Goal: Task Accomplishment & Management: Manage account settings

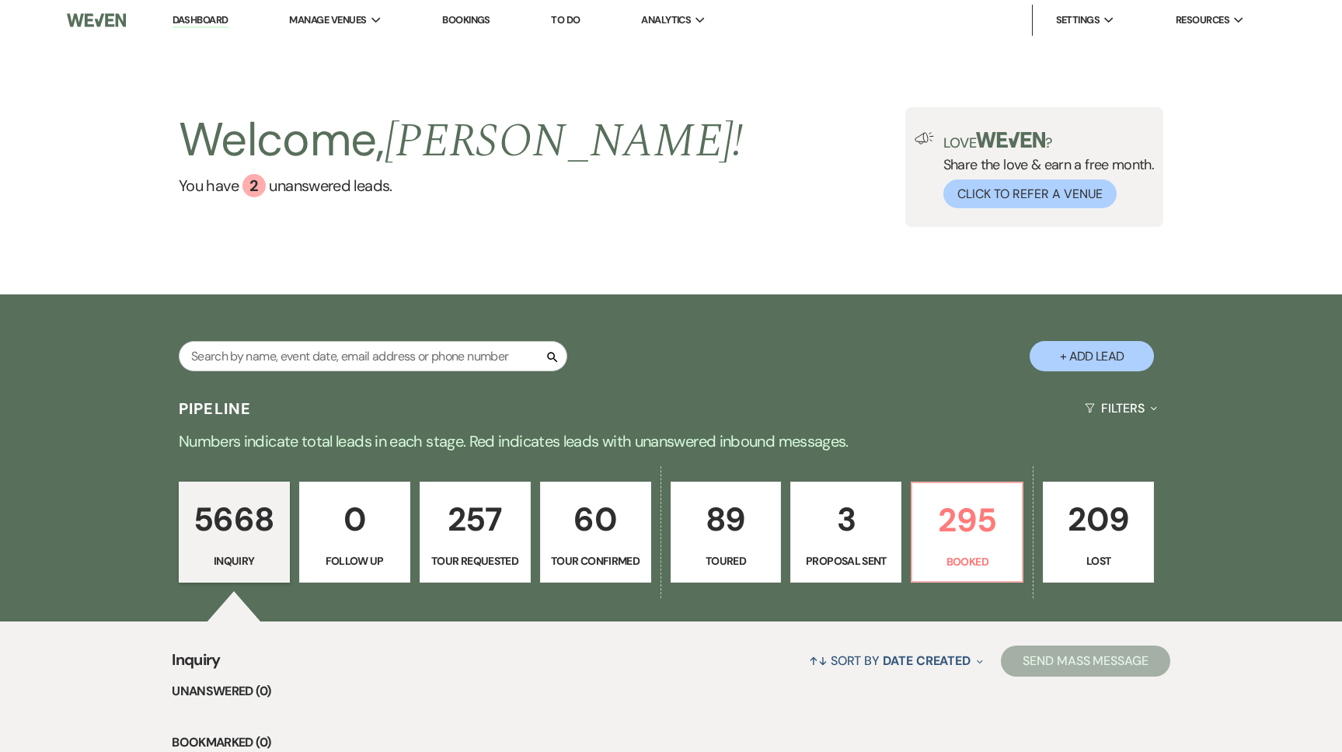
click at [1247, 179] on div "Welcome, Anna ! You have 2 unanswered lead s . Love ? Share the love & earn a f…" at bounding box center [671, 167] width 1342 height 254
click at [1277, 177] on div "Welcome, Anna ! You have 2 unanswered lead s . Love ? Share the love & earn a f…" at bounding box center [671, 167] width 1342 height 254
click at [609, 104] on div "Welcome, Anna ! You have 2 unanswered lead s . Love ? Share the love & earn a f…" at bounding box center [671, 167] width 1342 height 254
click at [654, 94] on div "Welcome, Anna ! You have 2 unanswered lead s . Love ? Share the love & earn a f…" at bounding box center [671, 167] width 1342 height 254
click at [235, 22] on li "Dashboard" at bounding box center [200, 20] width 71 height 31
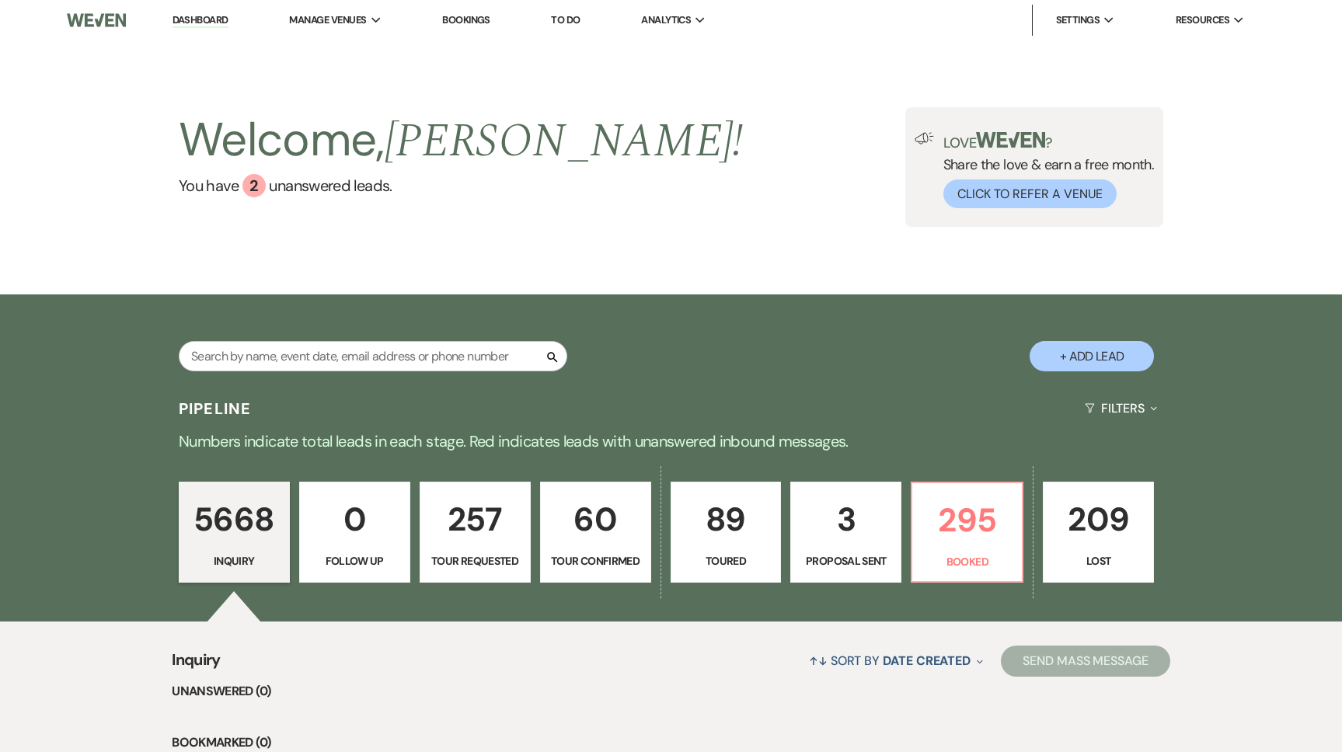
click at [215, 20] on link "Dashboard" at bounding box center [200, 20] width 56 height 15
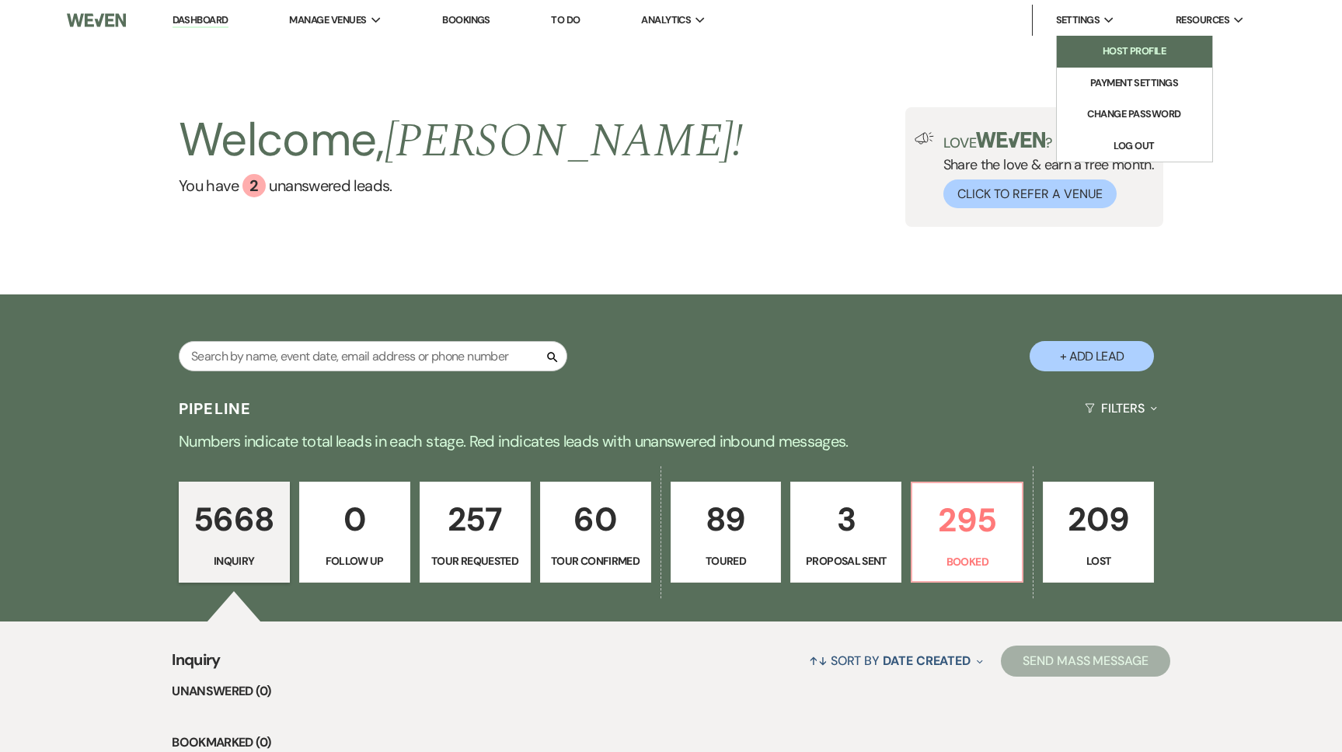
click at [1109, 47] on li "Host Profile" at bounding box center [1134, 52] width 140 height 16
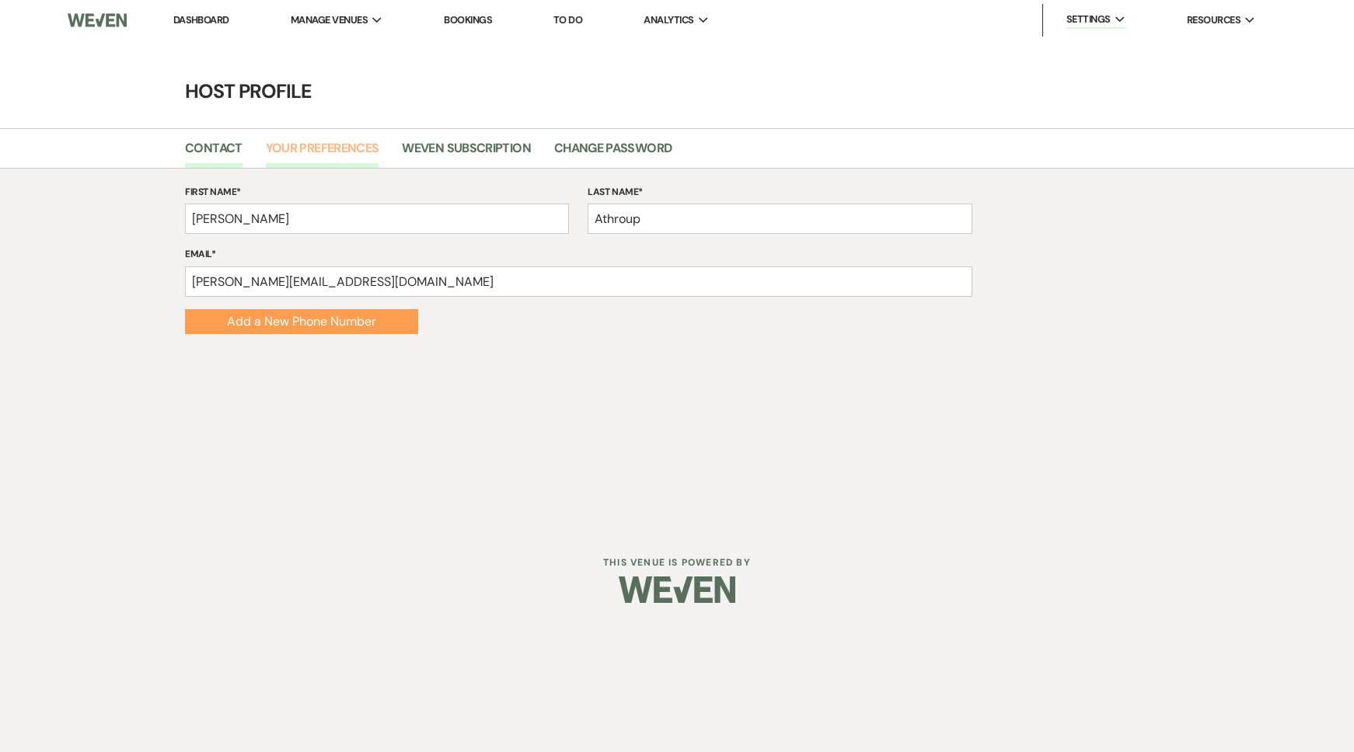
click at [348, 151] on link "Your Preferences" at bounding box center [322, 153] width 113 height 30
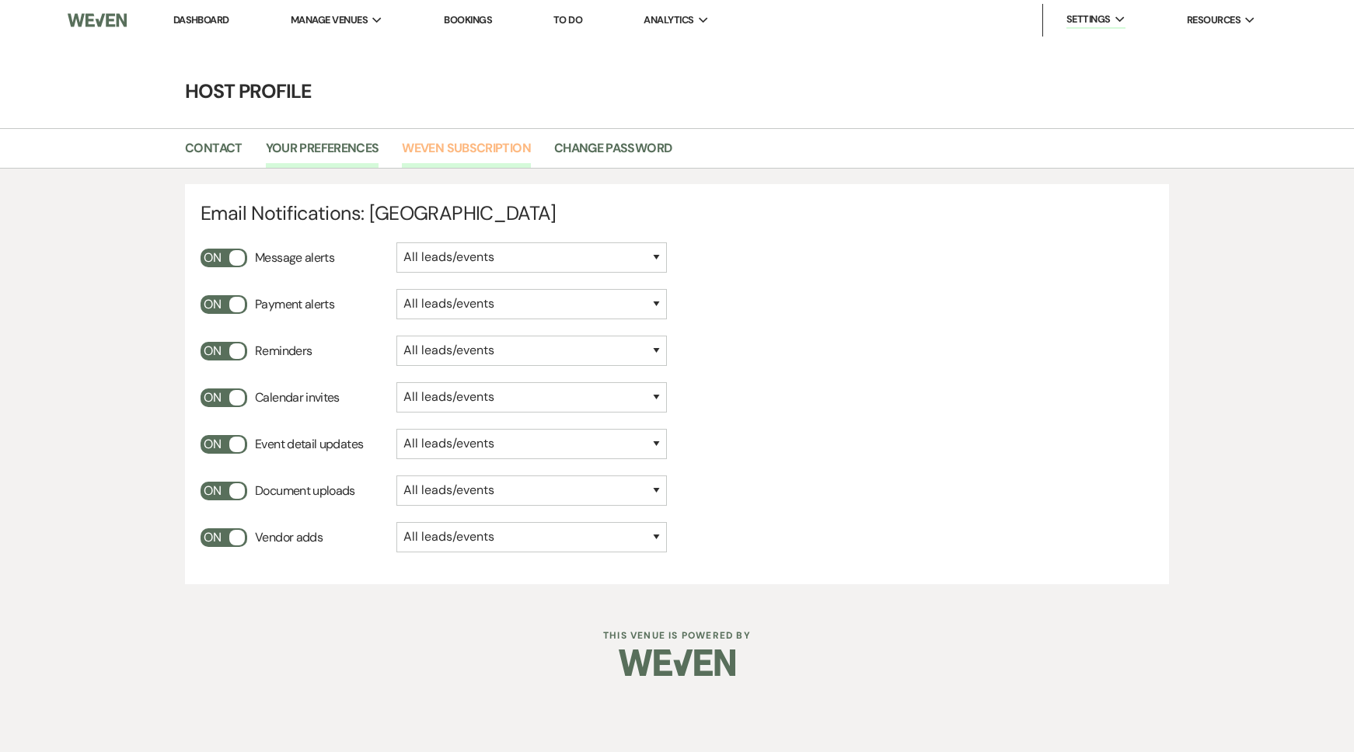
click at [473, 153] on link "Weven Subscription" at bounding box center [466, 153] width 128 height 30
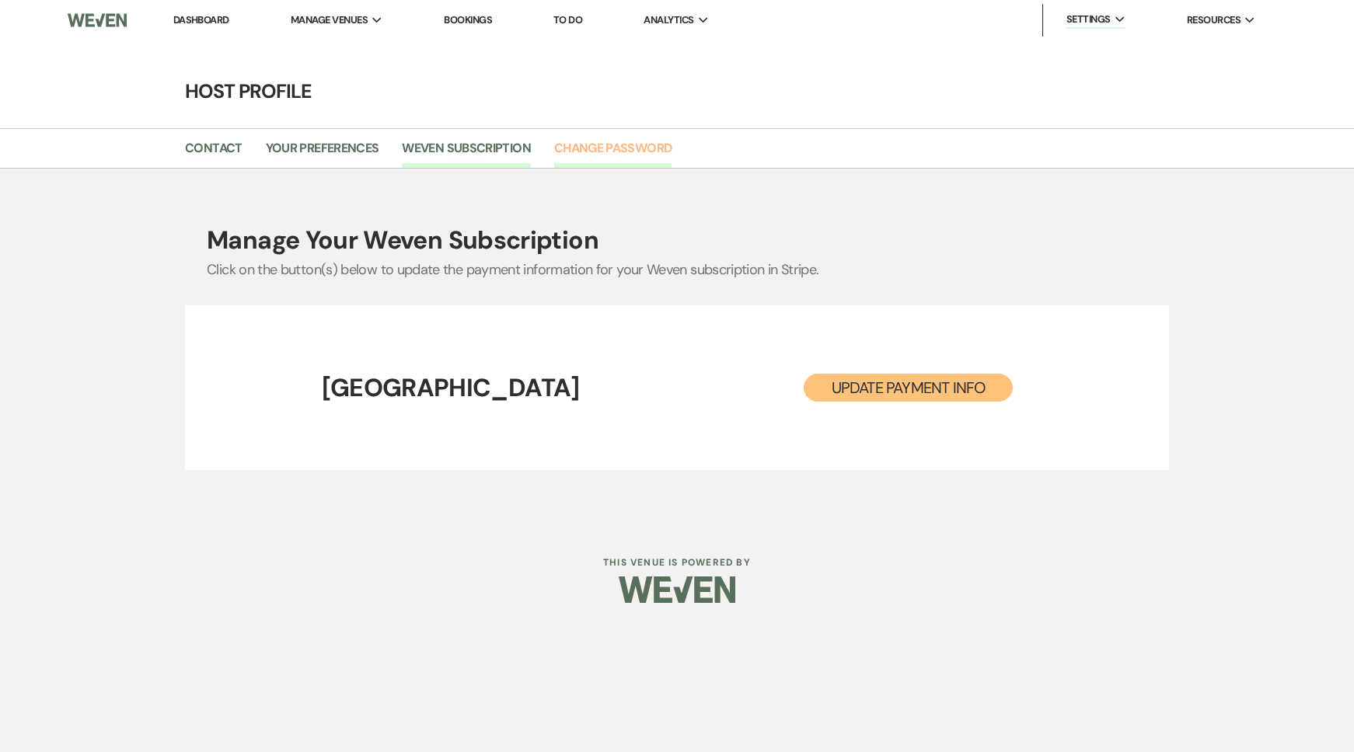
click at [640, 145] on link "Change Password" at bounding box center [612, 153] width 117 height 30
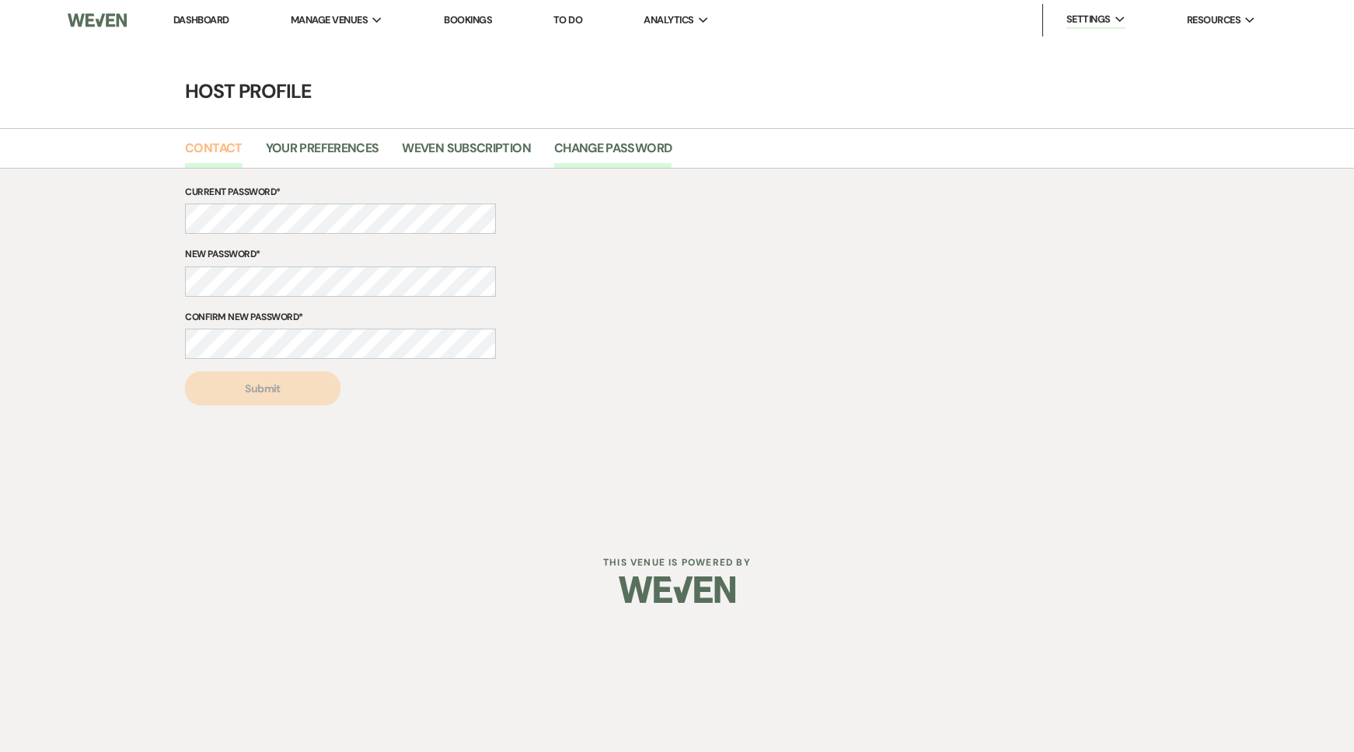
click at [203, 151] on link "Contact" at bounding box center [213, 153] width 57 height 30
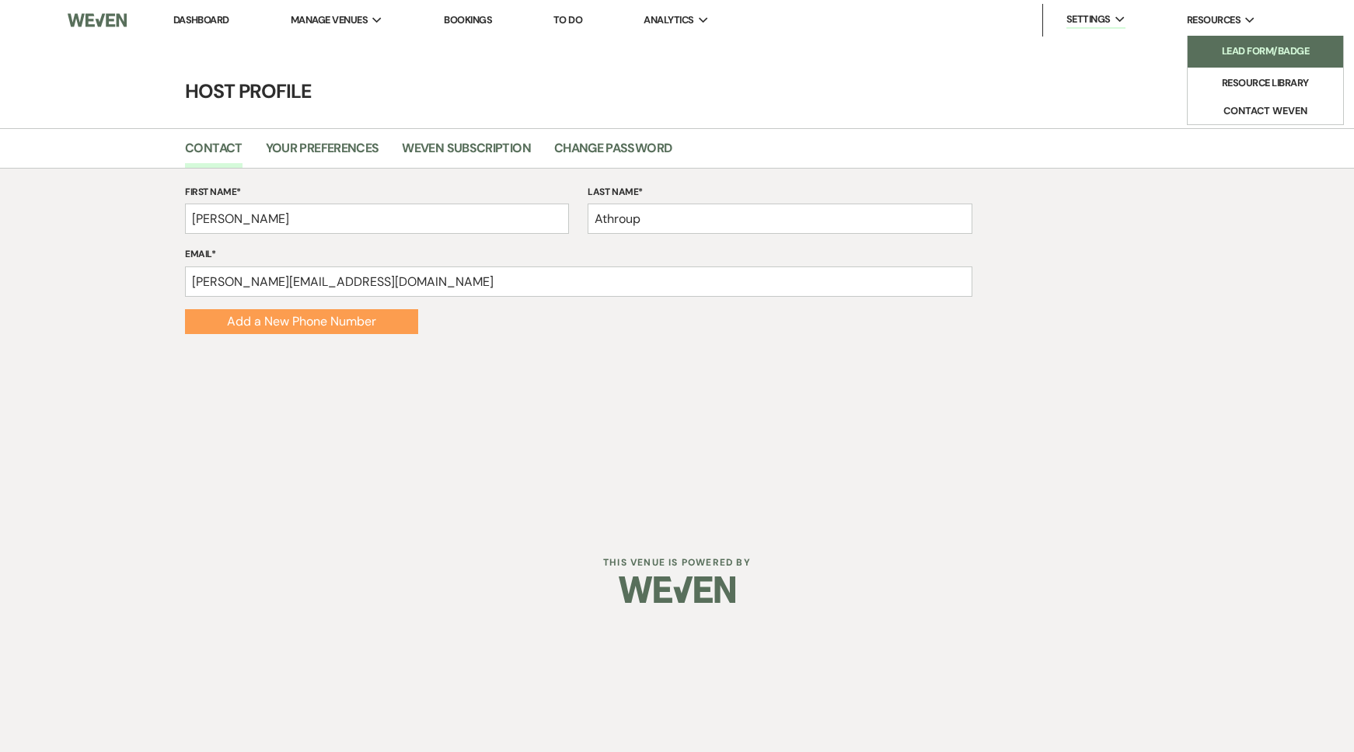
click at [1252, 51] on li "Lead Form/Badge" at bounding box center [1265, 52] width 140 height 16
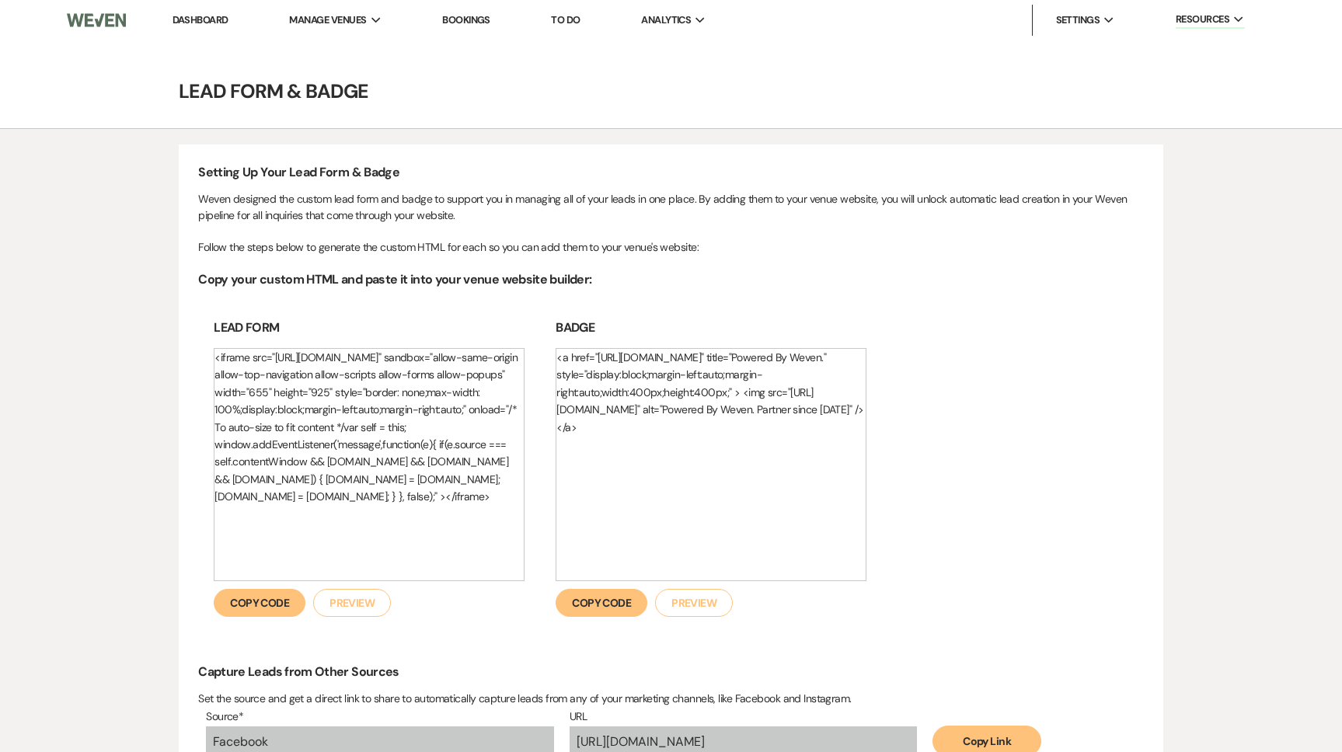
click at [89, 23] on img at bounding box center [96, 20] width 59 height 33
click at [182, 17] on link "Dashboard" at bounding box center [200, 19] width 56 height 13
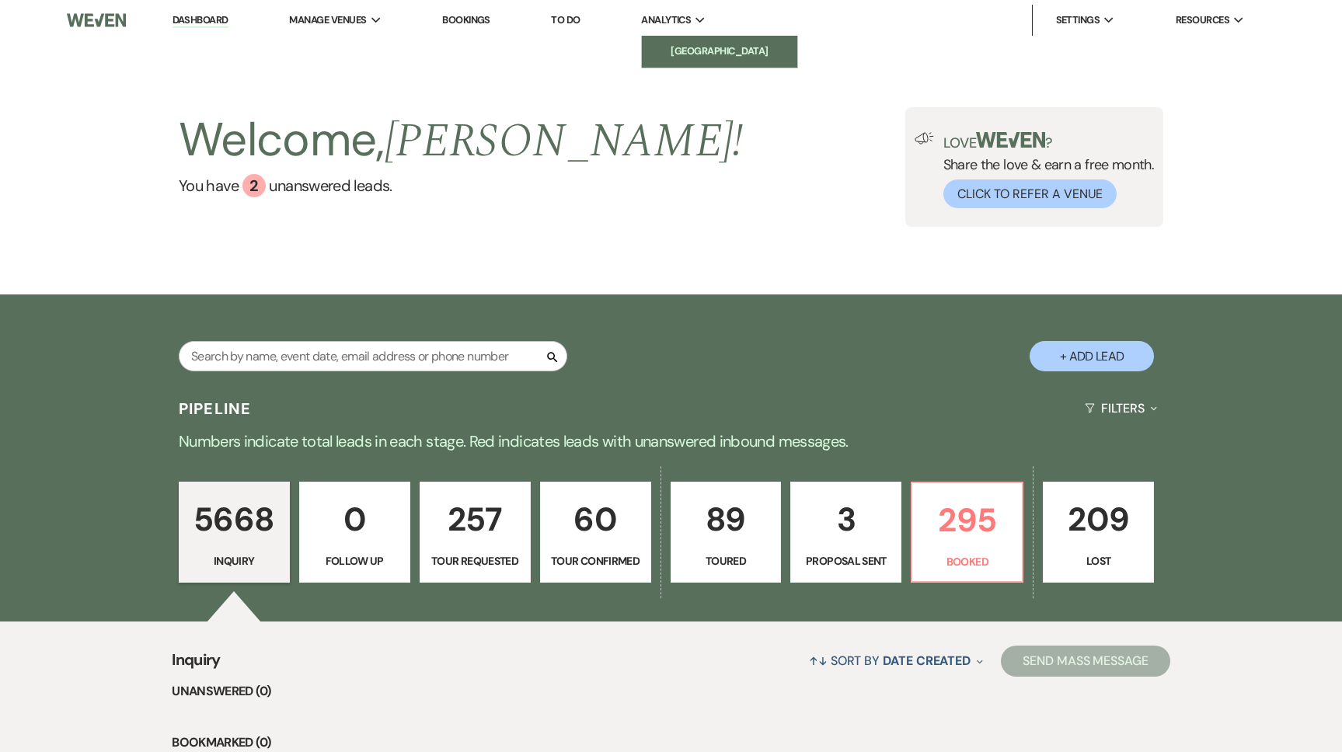
click at [687, 46] on li "[GEOGRAPHIC_DATA]" at bounding box center [720, 52] width 140 height 16
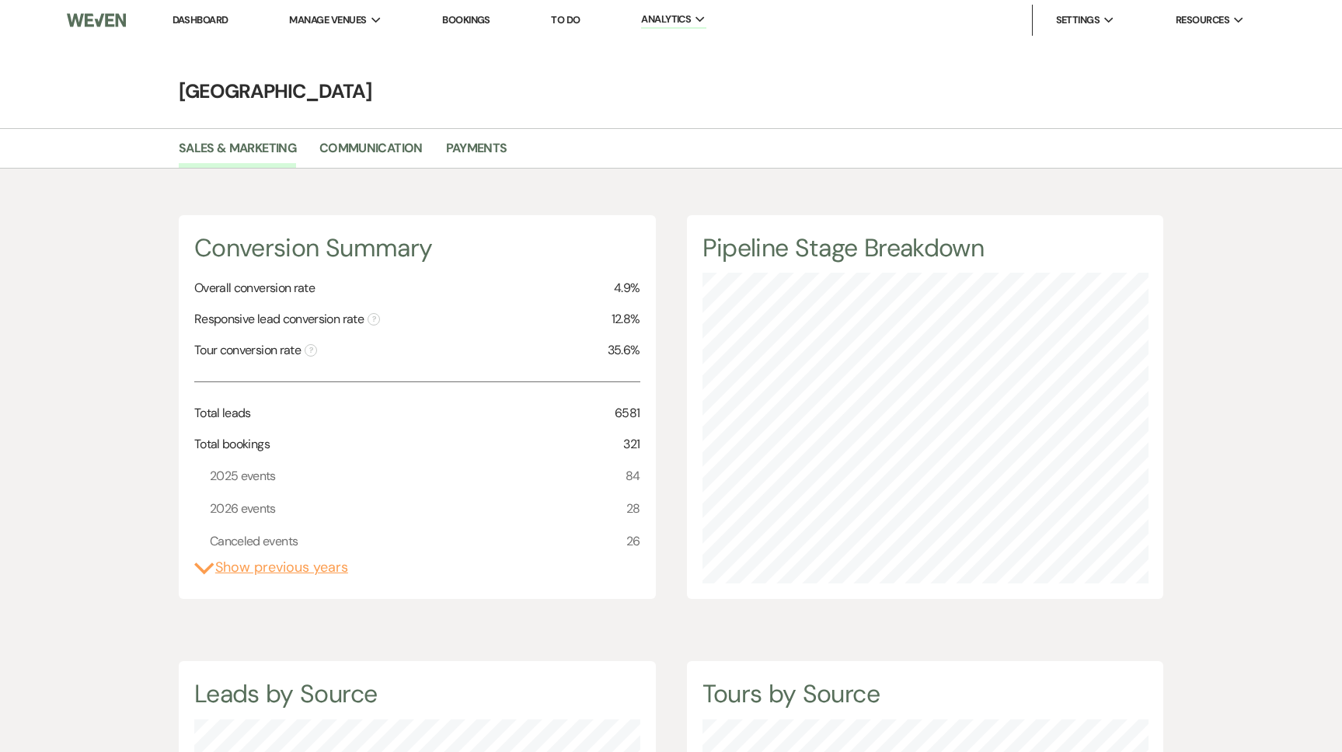
click at [462, 23] on link "Bookings" at bounding box center [466, 19] width 48 height 13
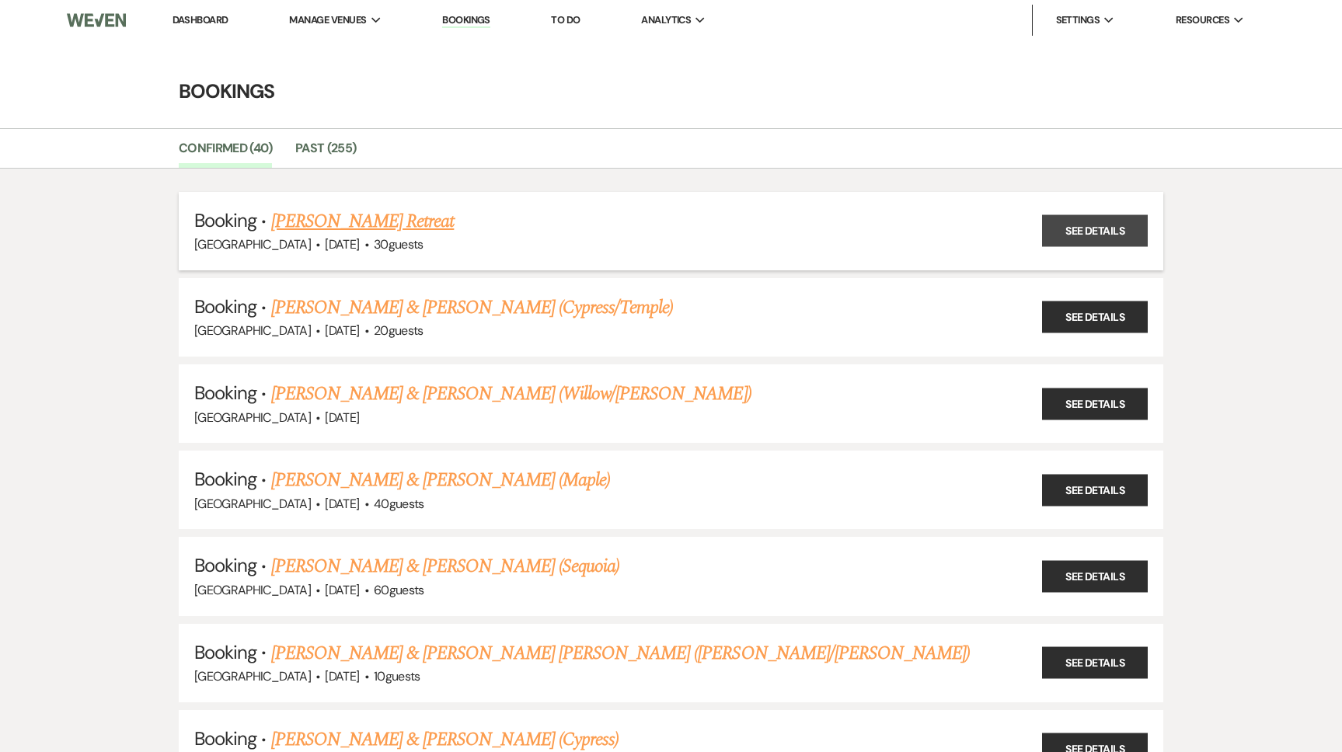
click at [1053, 239] on link "See Details" at bounding box center [1095, 231] width 106 height 32
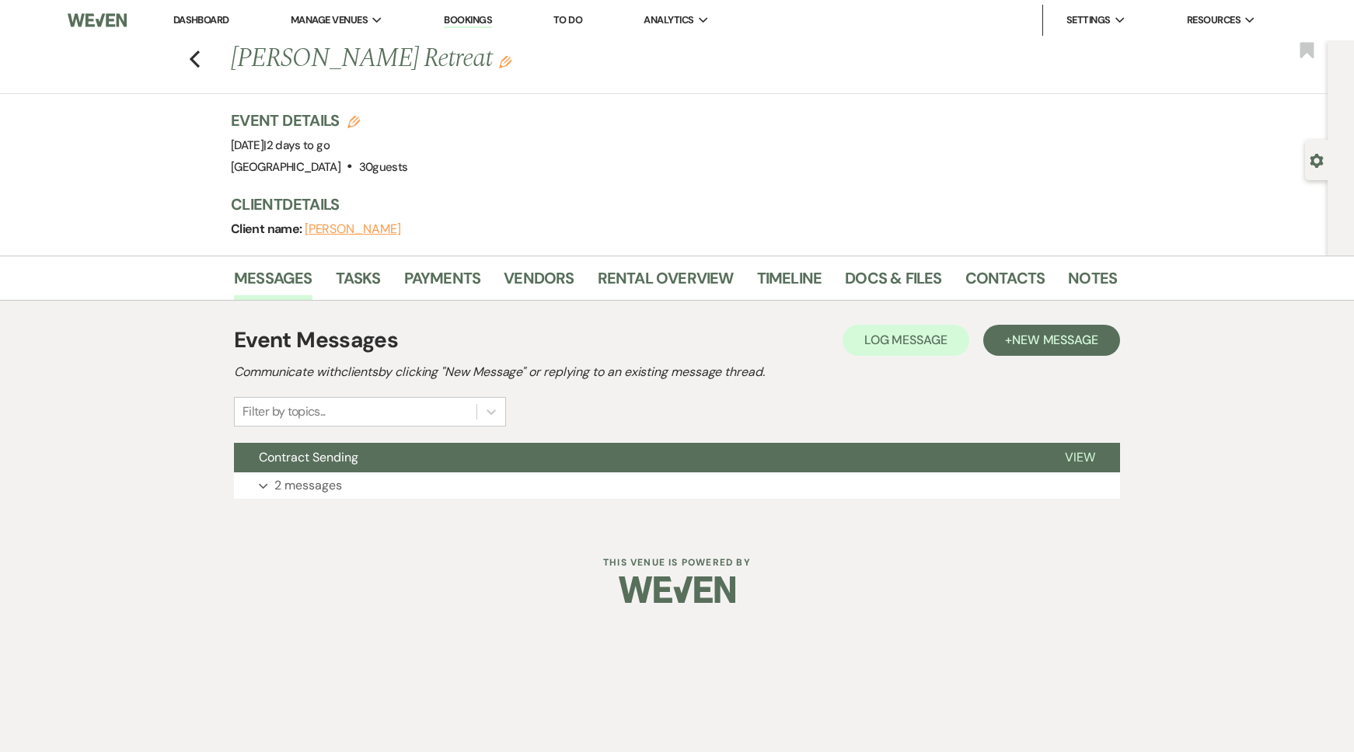
click at [1311, 162] on use "button" at bounding box center [1315, 161] width 13 height 14
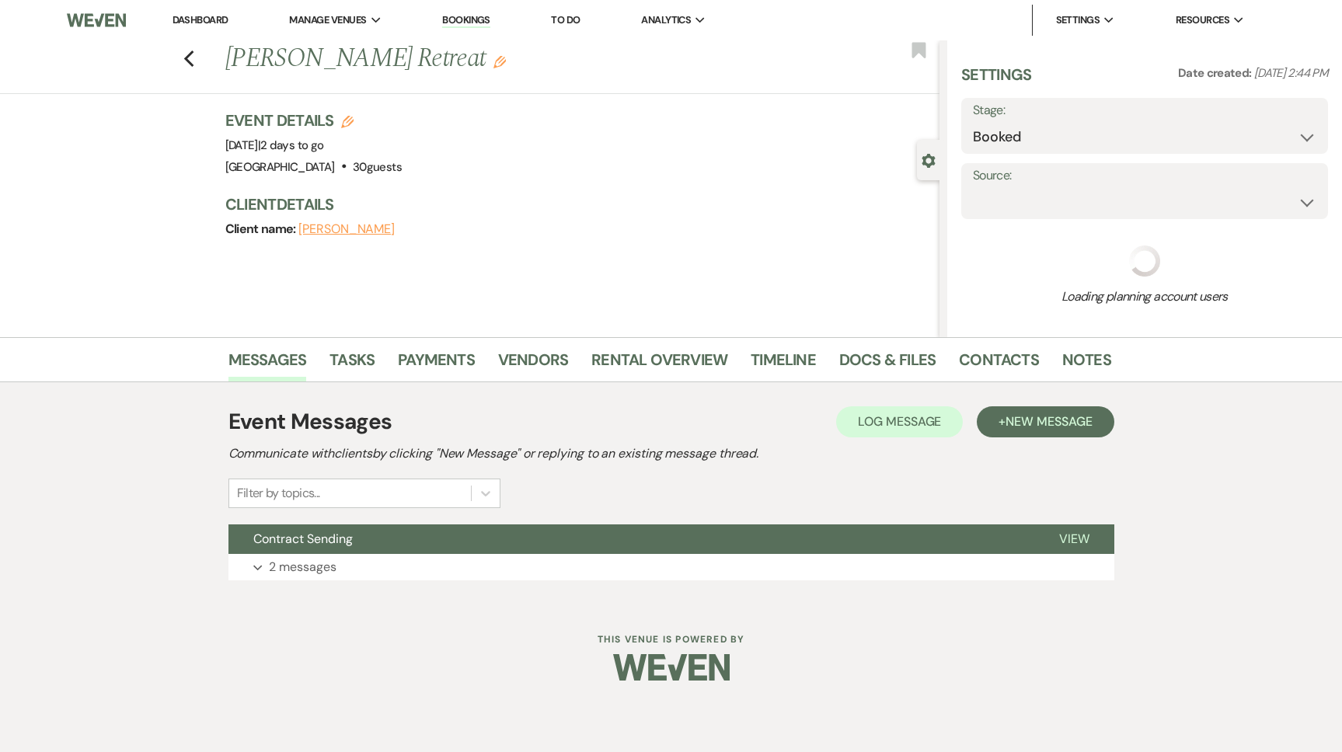
select select "21"
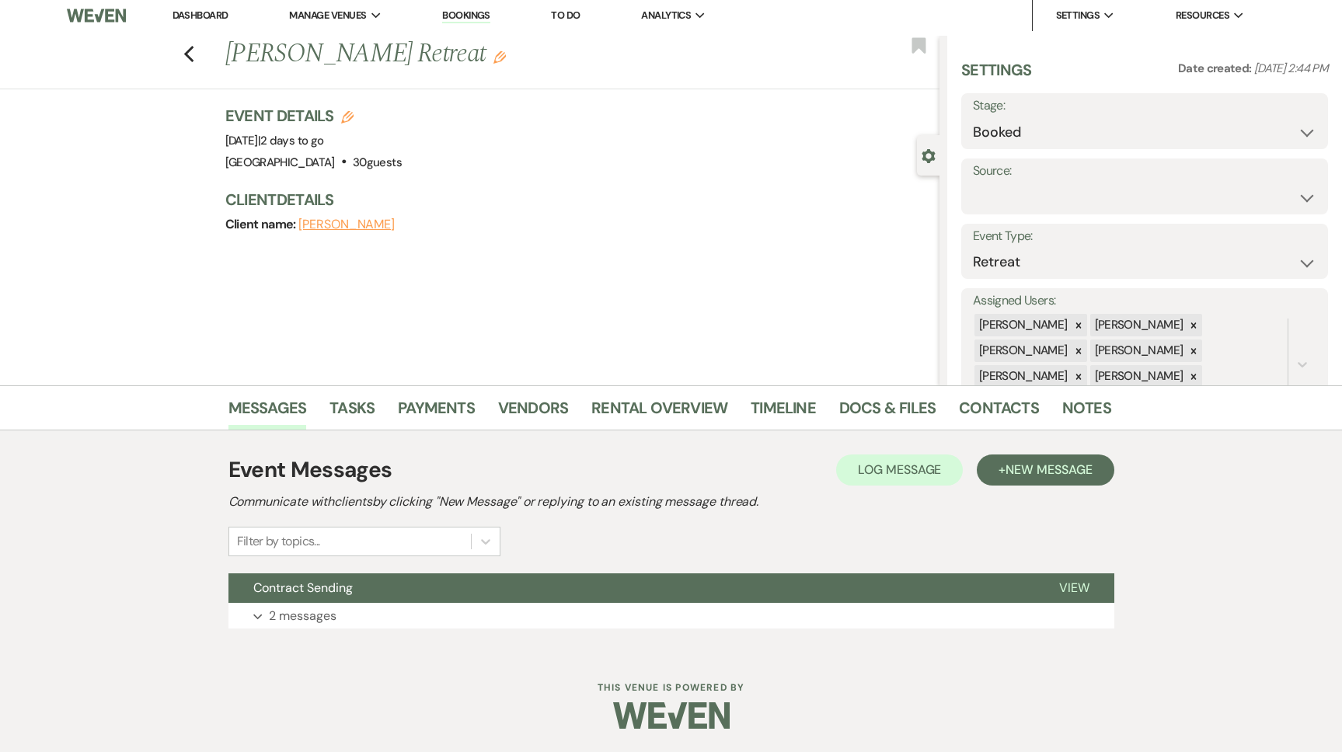
click at [182, 14] on link "Dashboard" at bounding box center [200, 15] width 56 height 13
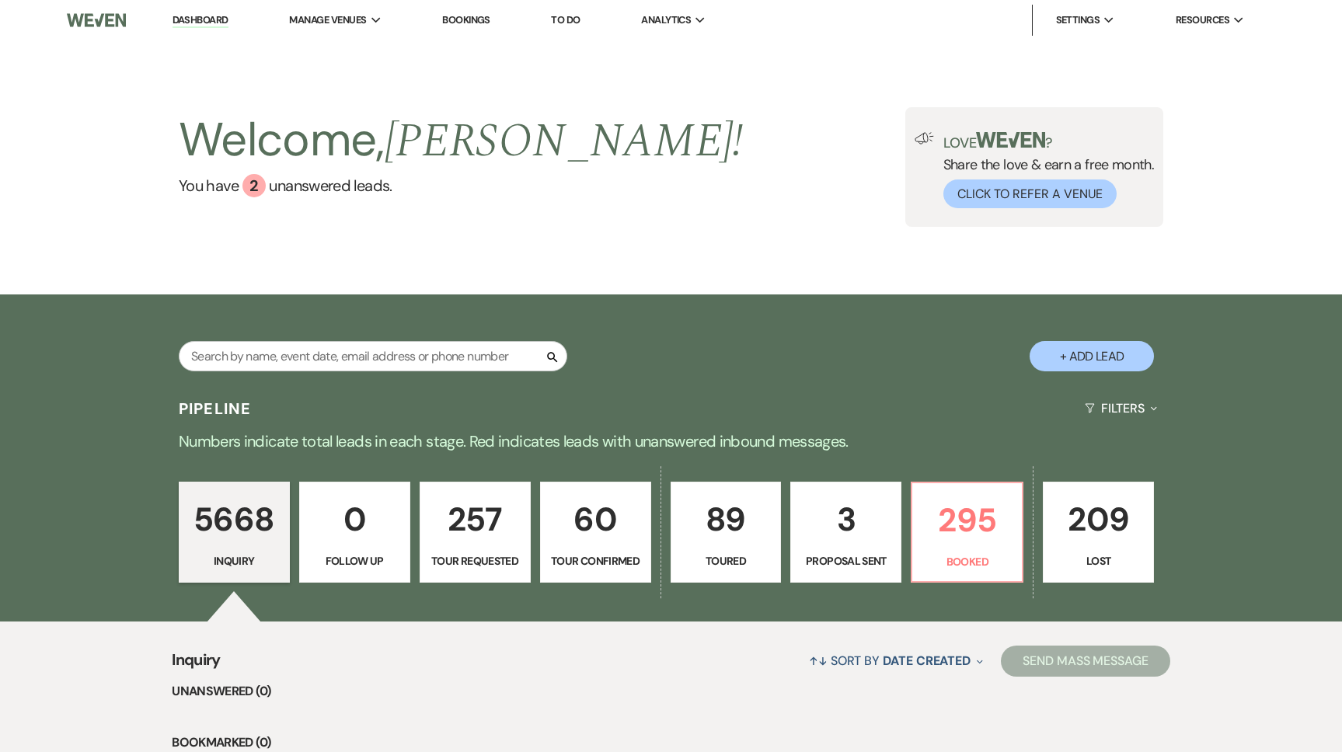
click at [651, 211] on div "Welcome, Anna ! You have 2 unanswered lead s . Love ? Share the love & earn a f…" at bounding box center [671, 167] width 1119 height 120
click at [361, 58] on li "[GEOGRAPHIC_DATA]" at bounding box center [368, 52] width 140 height 16
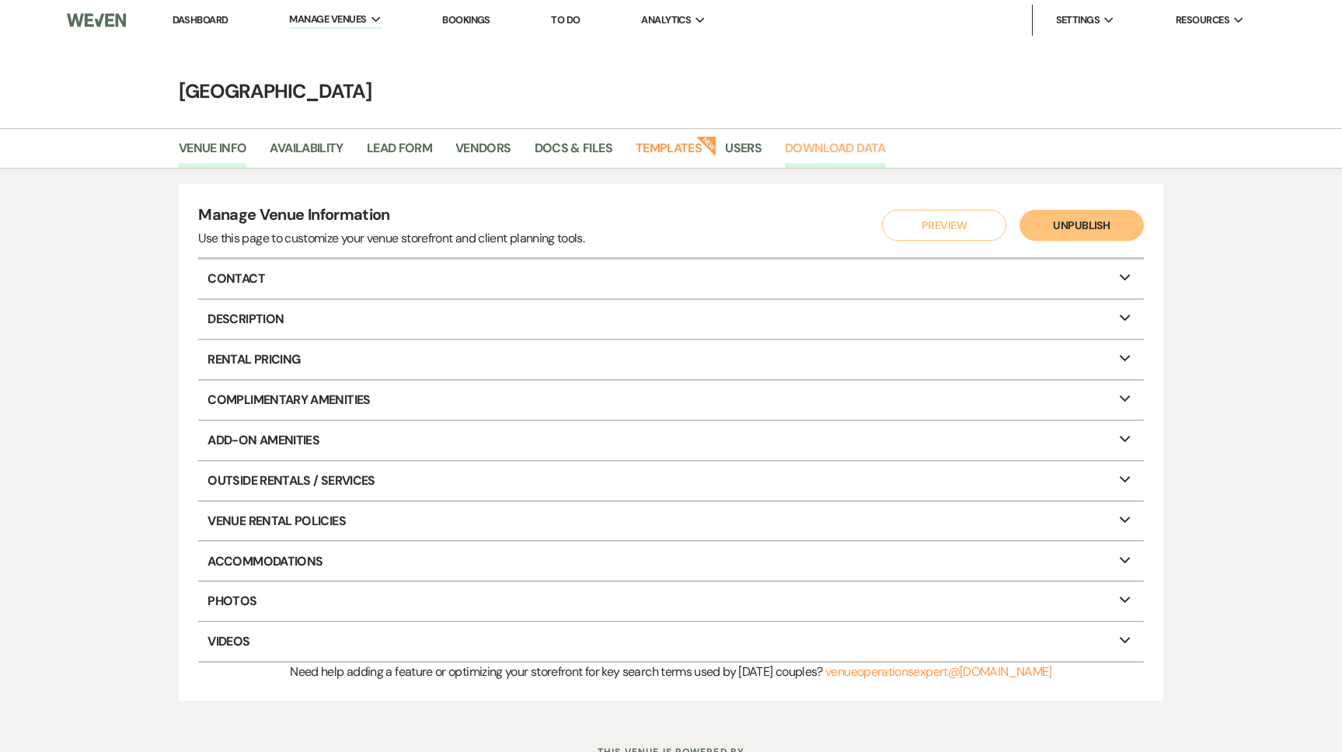
click at [828, 138] on link "Download Data" at bounding box center [835, 153] width 101 height 30
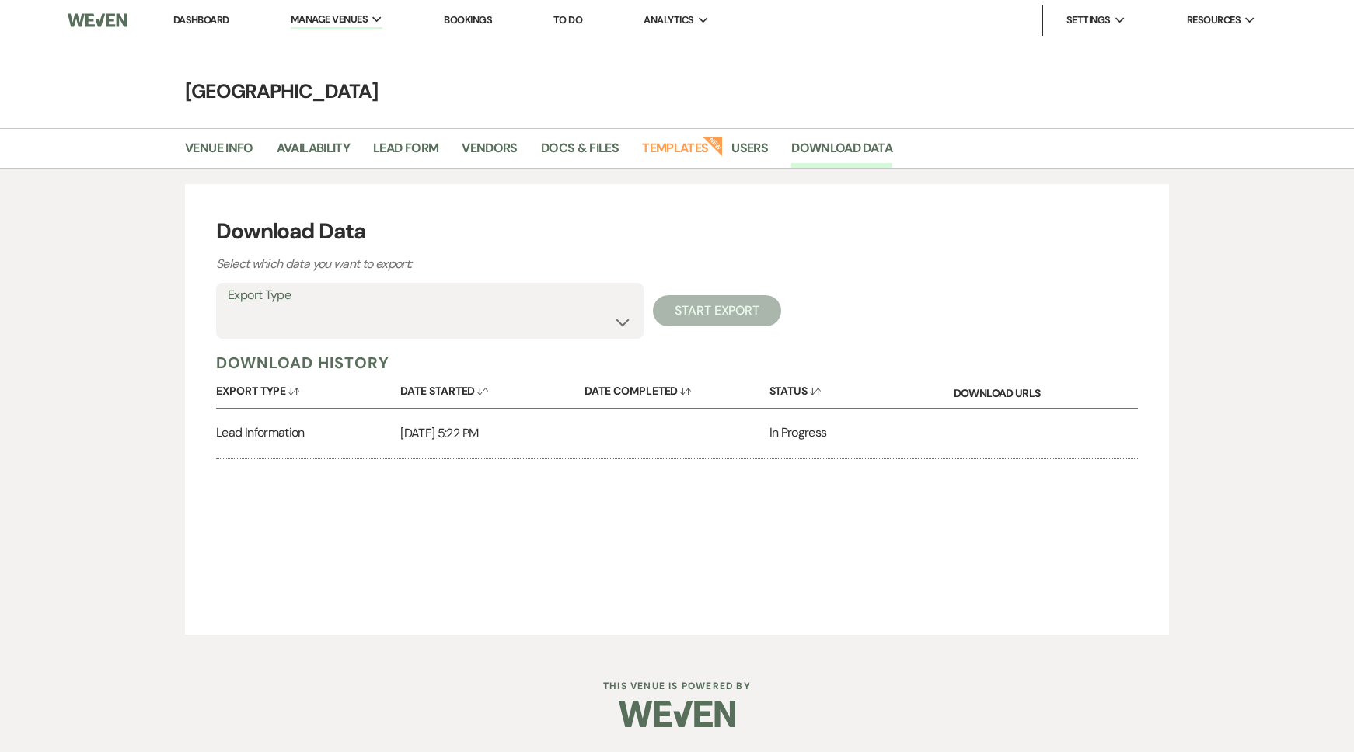
click at [602, 304] on label "Export Type" at bounding box center [430, 295] width 404 height 23
click at [611, 320] on select "Availability Calendar Information Category Templates Contacts Information Event…" at bounding box center [430, 322] width 404 height 30
select select "leadFilesZip"
click at [228, 307] on select "Availability Calendar Information Category Templates Contacts Information Event…" at bounding box center [430, 322] width 404 height 30
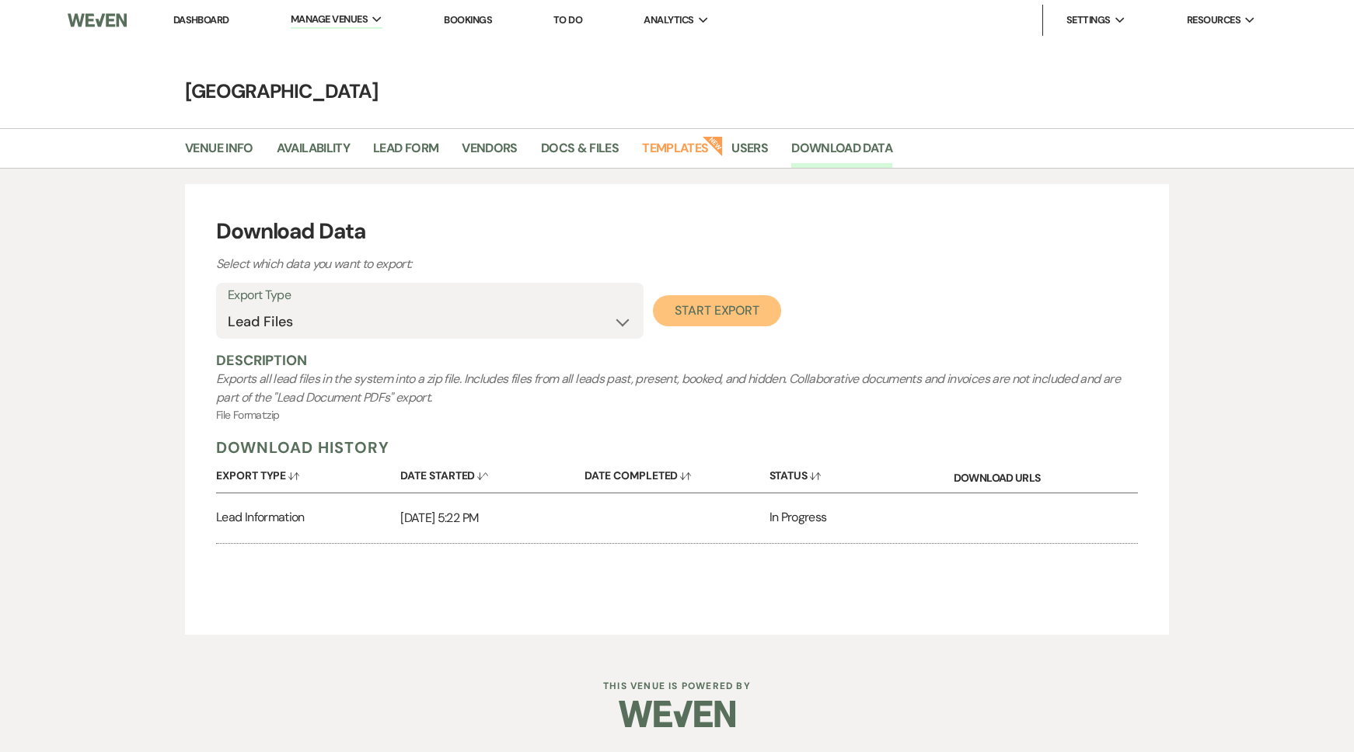
click at [699, 320] on button "Start Export" at bounding box center [717, 310] width 128 height 31
select select
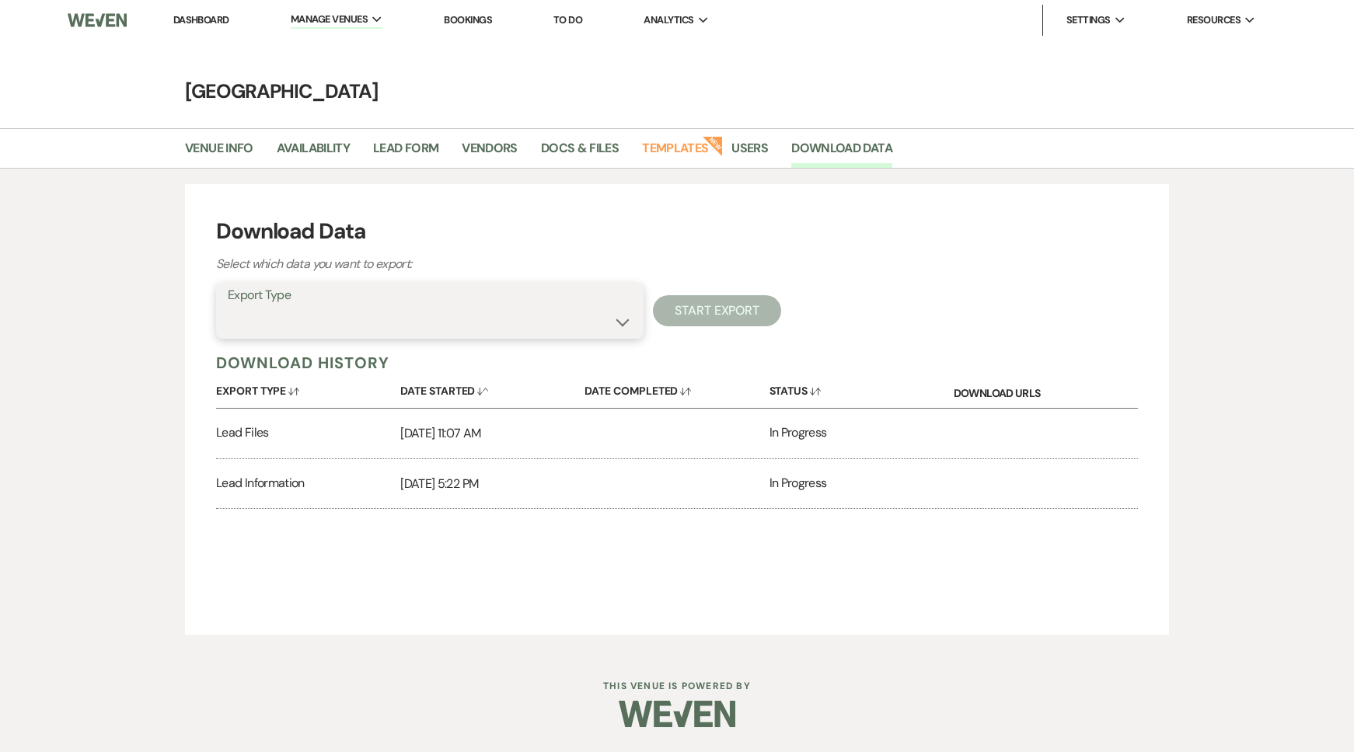
click at [622, 319] on select "Availability Calendar Information Category Templates Contacts Information Event…" at bounding box center [430, 322] width 404 height 30
click at [801, 483] on div "In Progress" at bounding box center [861, 484] width 184 height 50
click at [457, 480] on p "[DATE] 5:22 PM" at bounding box center [492, 484] width 184 height 20
click at [291, 489] on div "Lead Information" at bounding box center [308, 484] width 184 height 50
click at [431, 324] on select "Availability Calendar Information Category Templates Contacts Information Event…" at bounding box center [430, 322] width 404 height 30
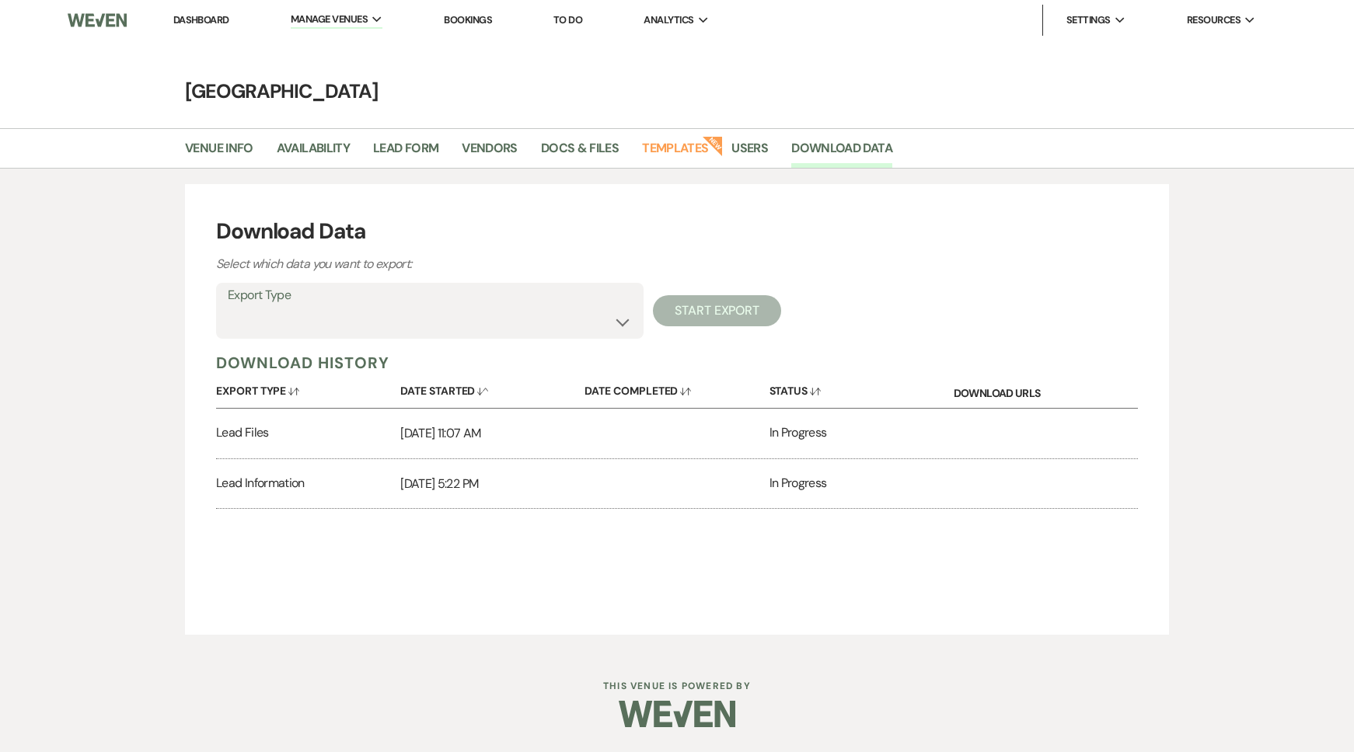
click at [802, 434] on div "In Progress" at bounding box center [861, 434] width 184 height 50
click at [860, 434] on div "In Progress" at bounding box center [861, 434] width 184 height 50
click at [556, 326] on select "Availability Calendar Information Category Templates Contacts Information Event…" at bounding box center [430, 322] width 404 height 30
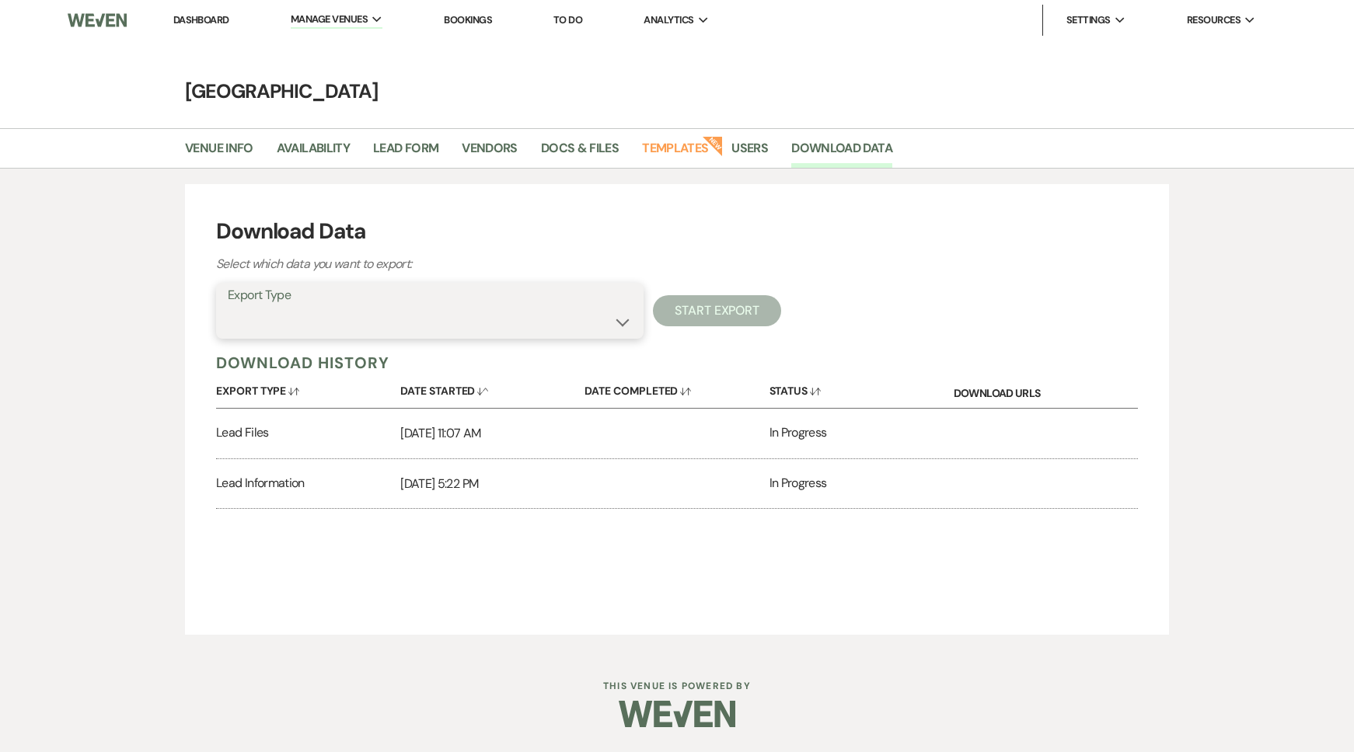
select select "leadInfo"
click at [228, 307] on select "Availability Calendar Information Category Templates Contacts Information Event…" at bounding box center [430, 322] width 404 height 30
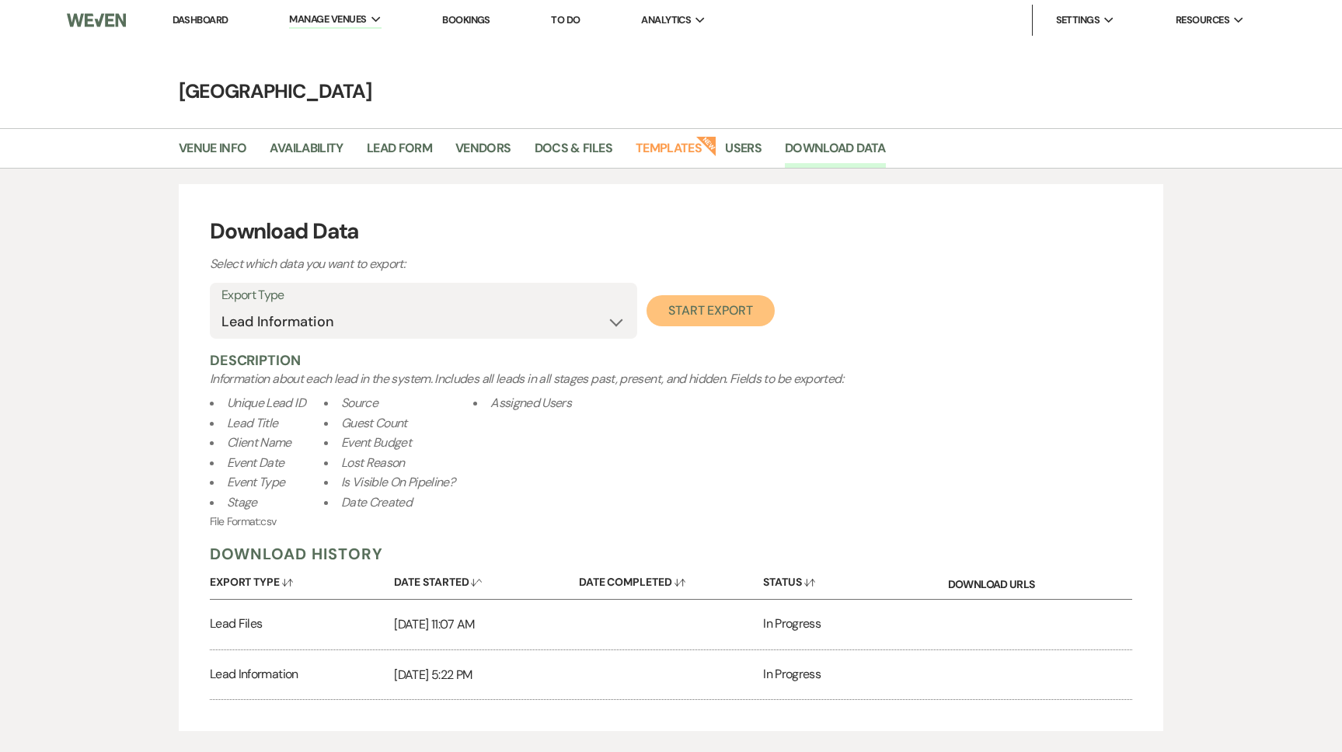
click at [680, 312] on button "Start Export" at bounding box center [710, 310] width 128 height 31
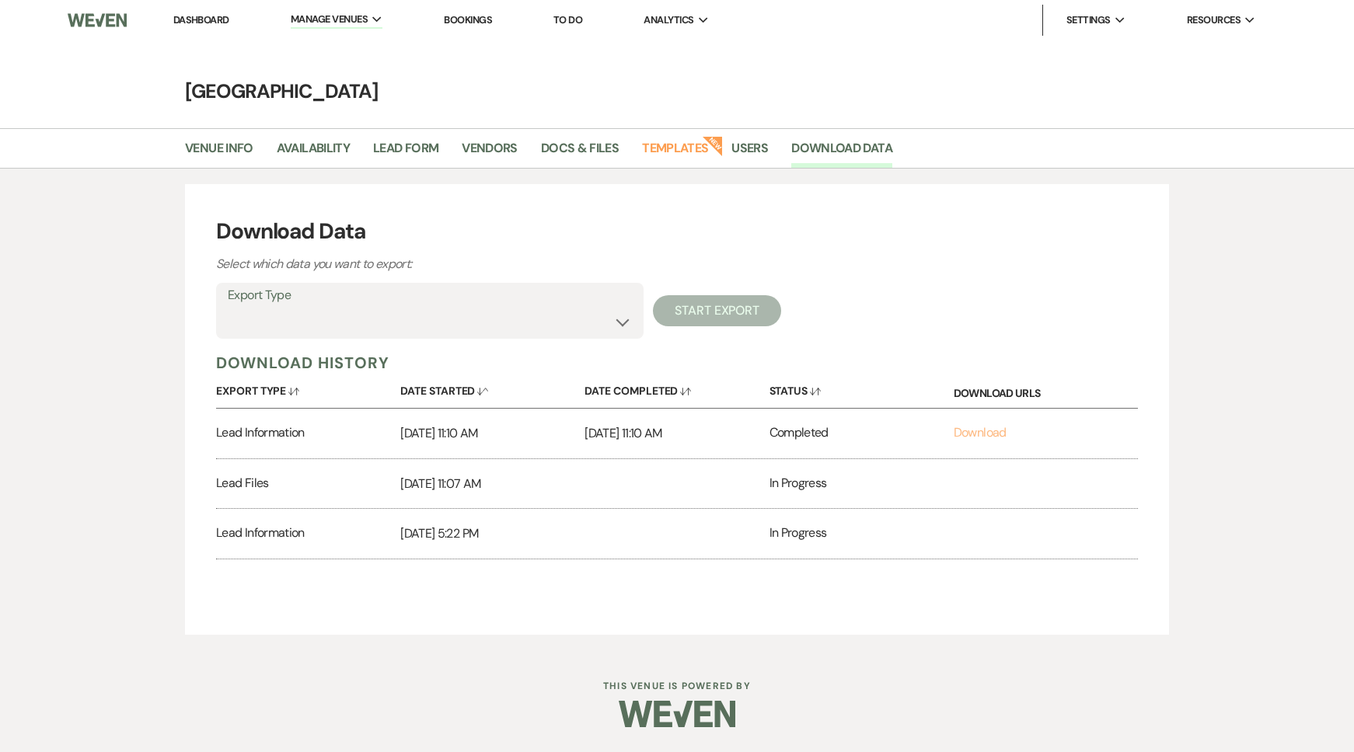
click at [975, 430] on link "Download" at bounding box center [979, 432] width 53 height 16
click at [284, 322] on select "Availability Calendar Information Category Templates Contacts Information Event…" at bounding box center [430, 322] width 404 height 30
select select "contactsInfo"
click at [228, 307] on select "Availability Calendar Information Category Templates Contacts Information Event…" at bounding box center [430, 322] width 404 height 30
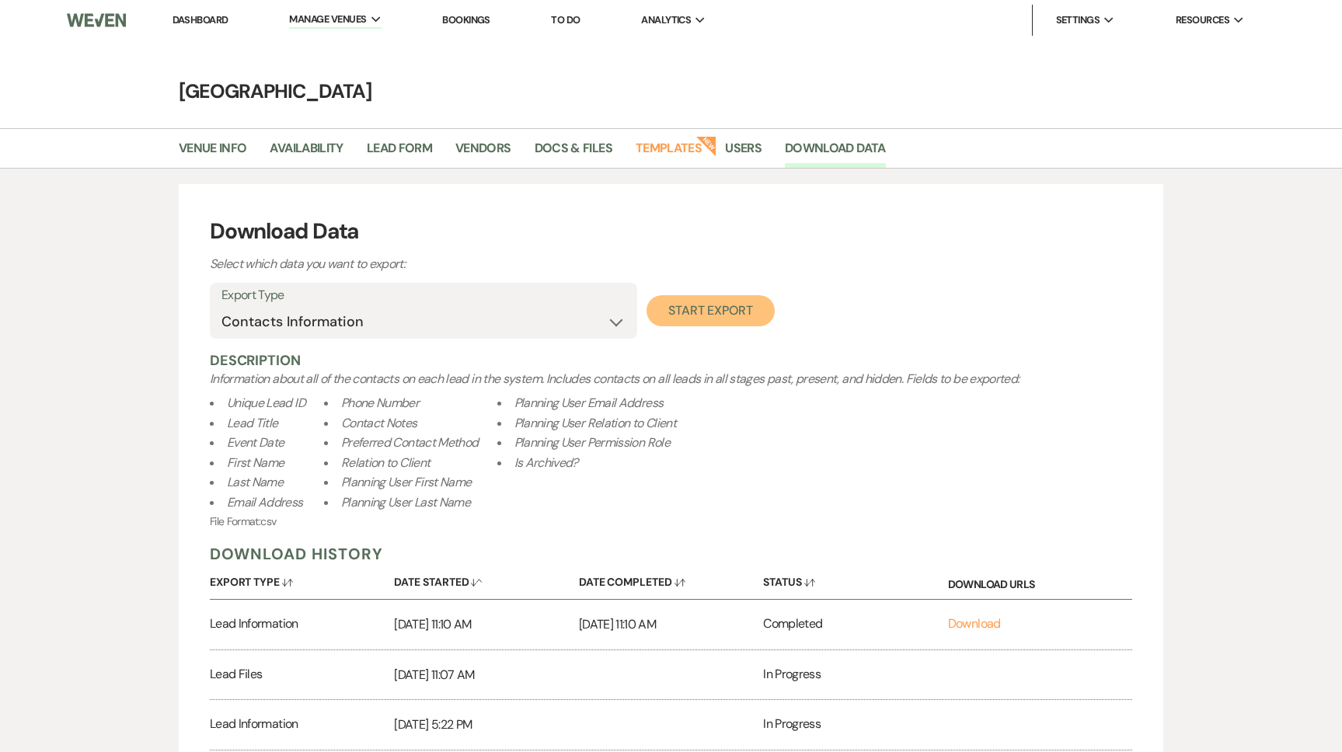
click at [675, 314] on button "Start Export" at bounding box center [710, 310] width 128 height 31
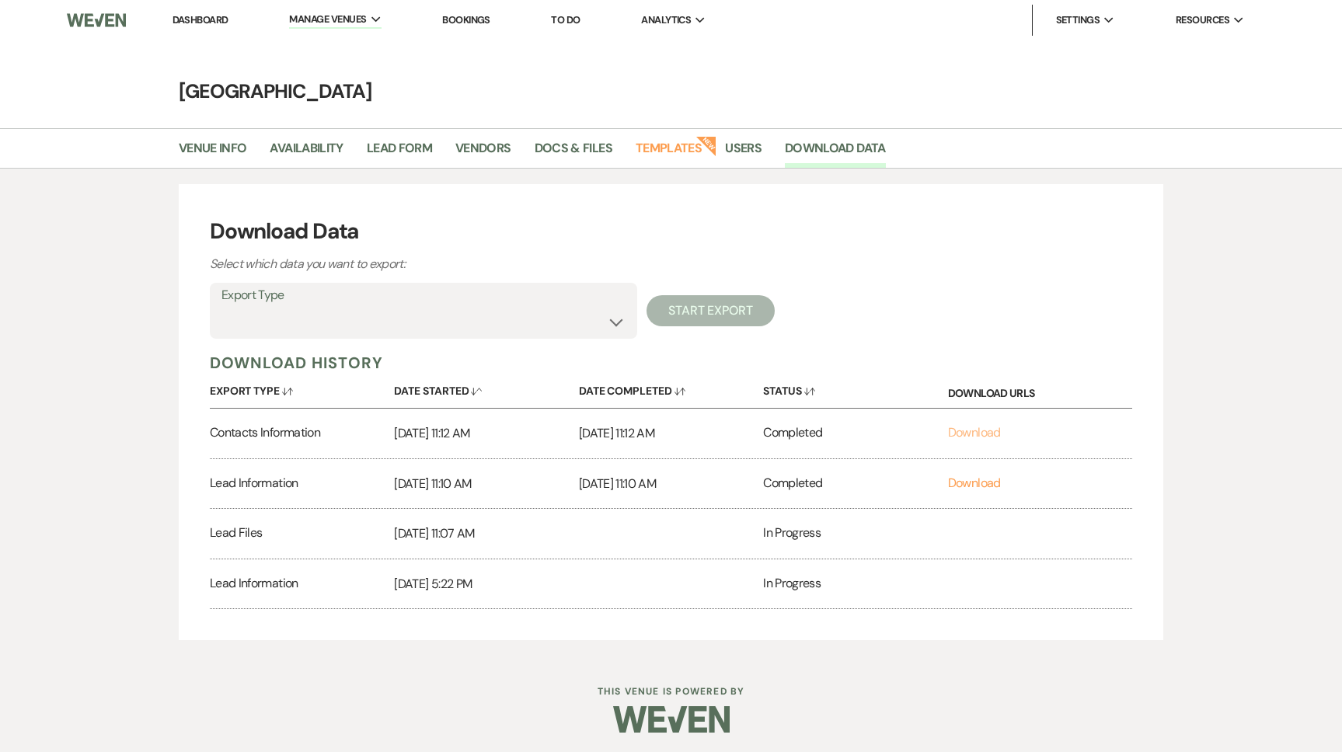
click at [986, 428] on link "Download" at bounding box center [974, 432] width 53 height 16
click at [350, 308] on select "Availability Calendar Information Category Templates Contacts Information Event…" at bounding box center [423, 322] width 404 height 30
select select "eventVendors"
click at [221, 307] on select "Availability Calendar Information Category Templates Contacts Information Event…" at bounding box center [423, 322] width 404 height 30
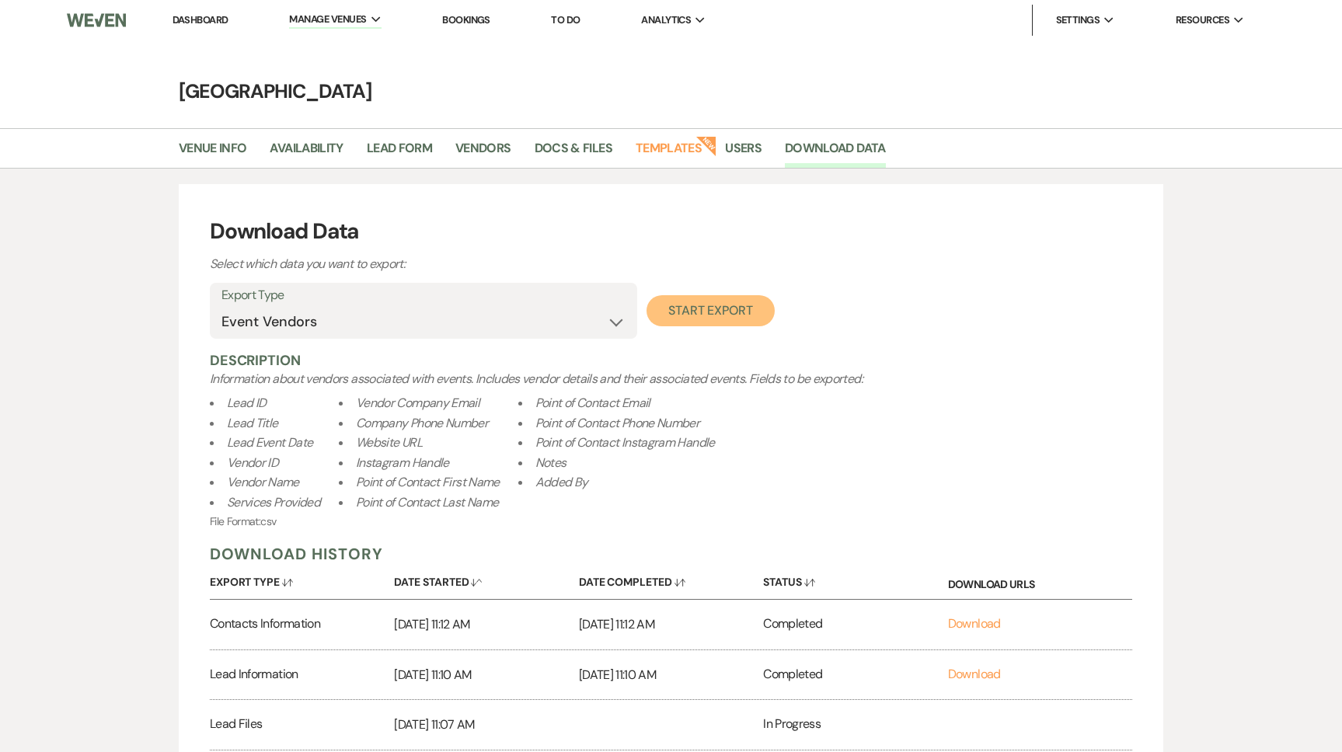
click at [694, 310] on button "Start Export" at bounding box center [710, 310] width 128 height 31
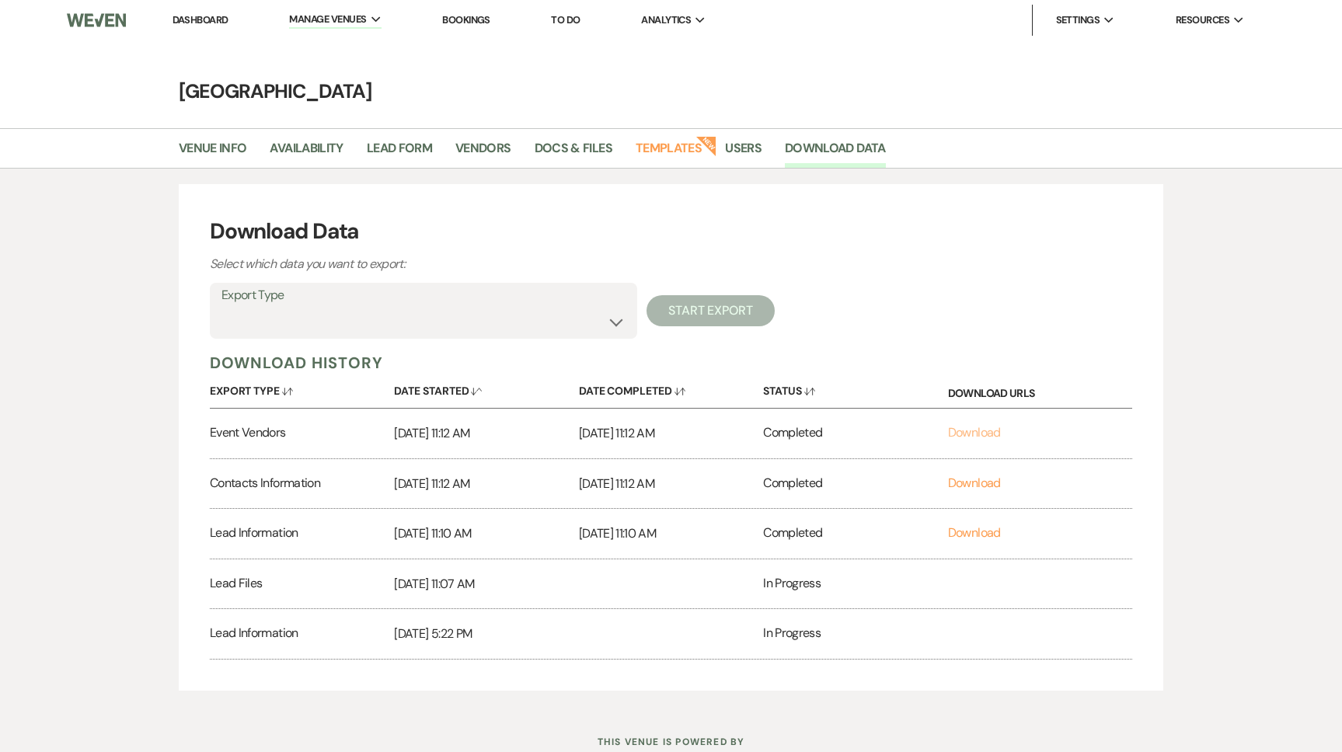
click at [963, 434] on link "Download" at bounding box center [974, 432] width 53 height 16
click at [1246, 330] on div "Download Data Select which data you want to export: Export Type Availability Ca…" at bounding box center [671, 438] width 1342 height 538
click at [368, 315] on select "Availability Calendar Information Category Templates Contacts Information Event…" at bounding box center [423, 322] width 404 height 30
select select "rentalOverviewTemplates"
click at [221, 307] on select "Availability Calendar Information Category Templates Contacts Information Event…" at bounding box center [423, 322] width 404 height 30
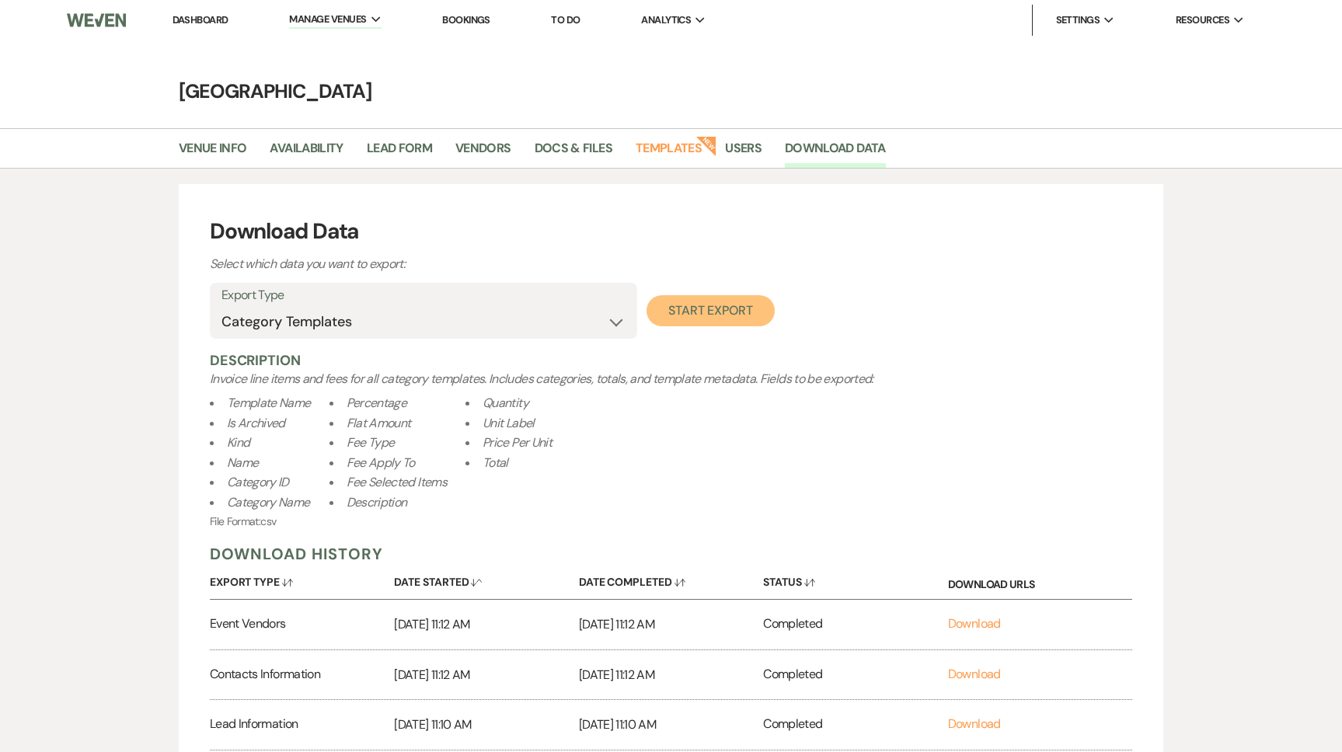
click at [686, 321] on button "Start Export" at bounding box center [710, 310] width 128 height 31
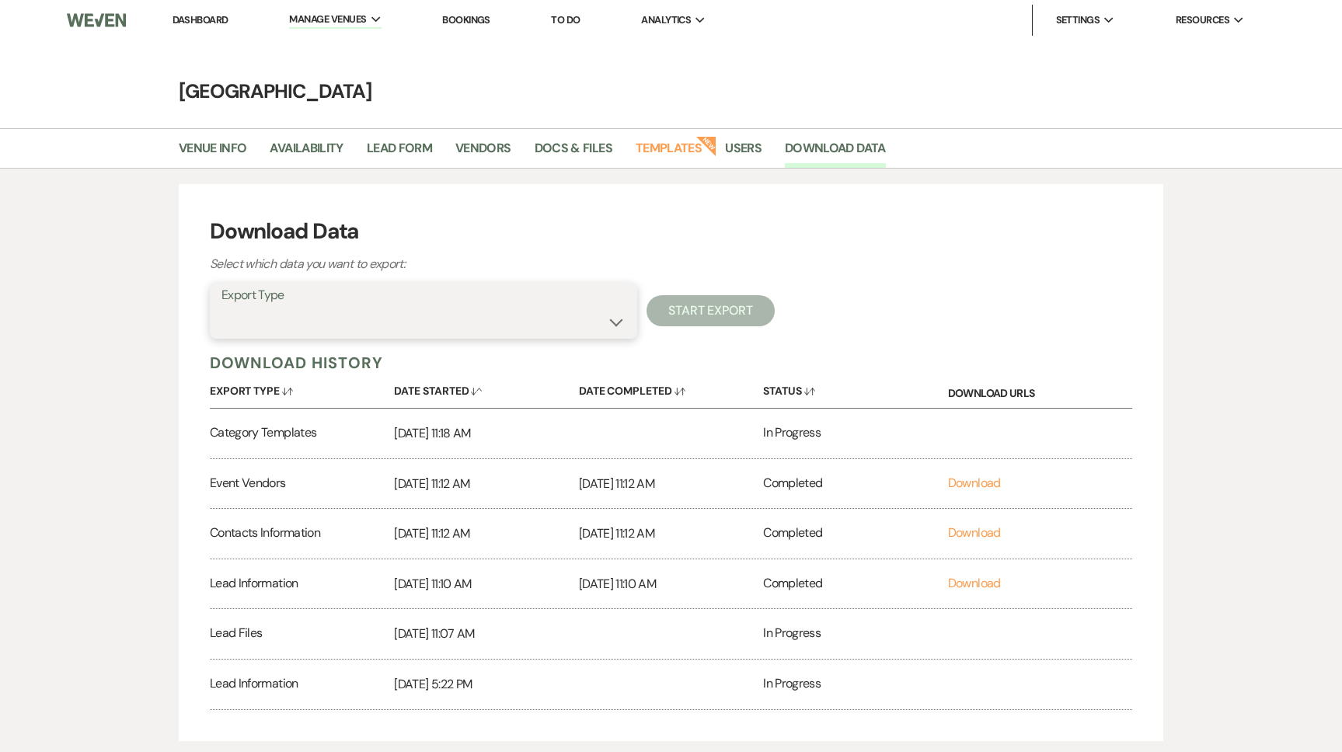
click at [501, 307] on select "Availability Calendar Information Category Templates Contacts Information Event…" at bounding box center [423, 322] width 404 height 30
select select "inventoryItemTemplates"
click at [221, 307] on select "Availability Calendar Information Category Templates Contacts Information Event…" at bounding box center [423, 322] width 404 height 30
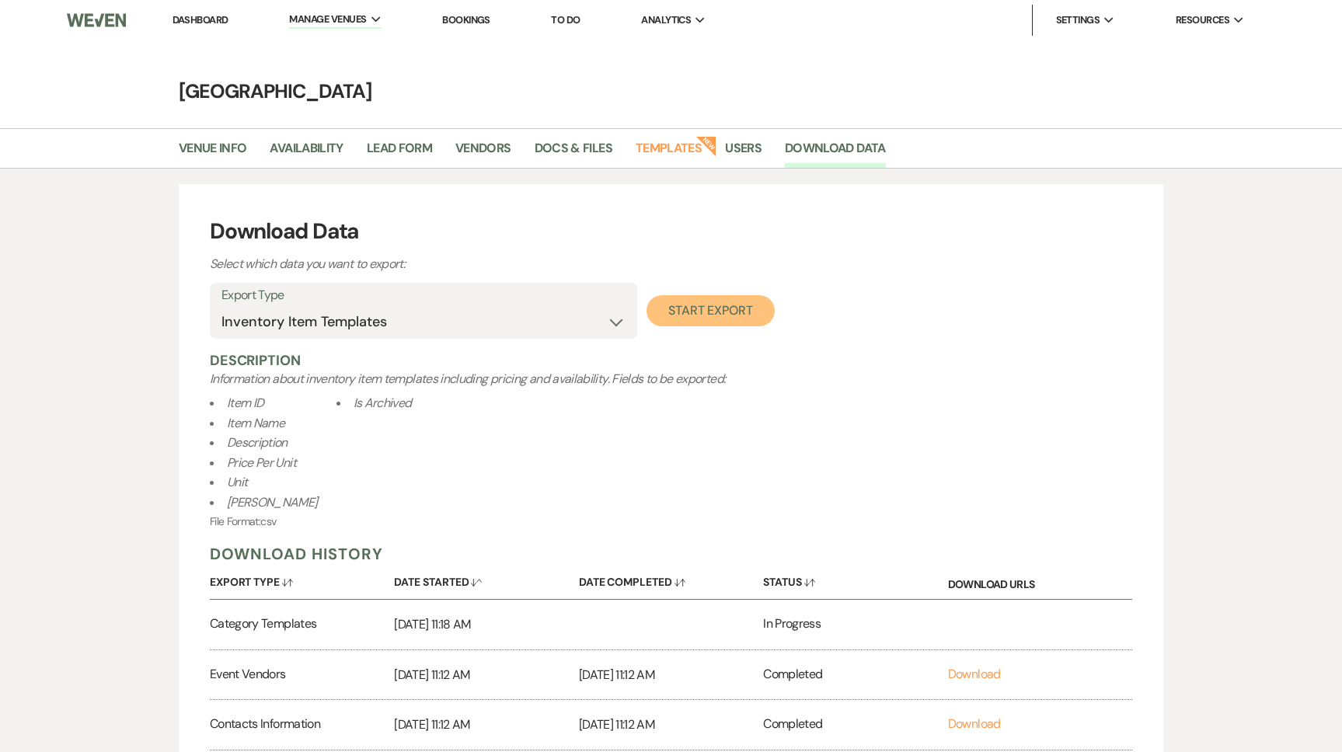
click at [700, 318] on button "Start Export" at bounding box center [710, 310] width 128 height 31
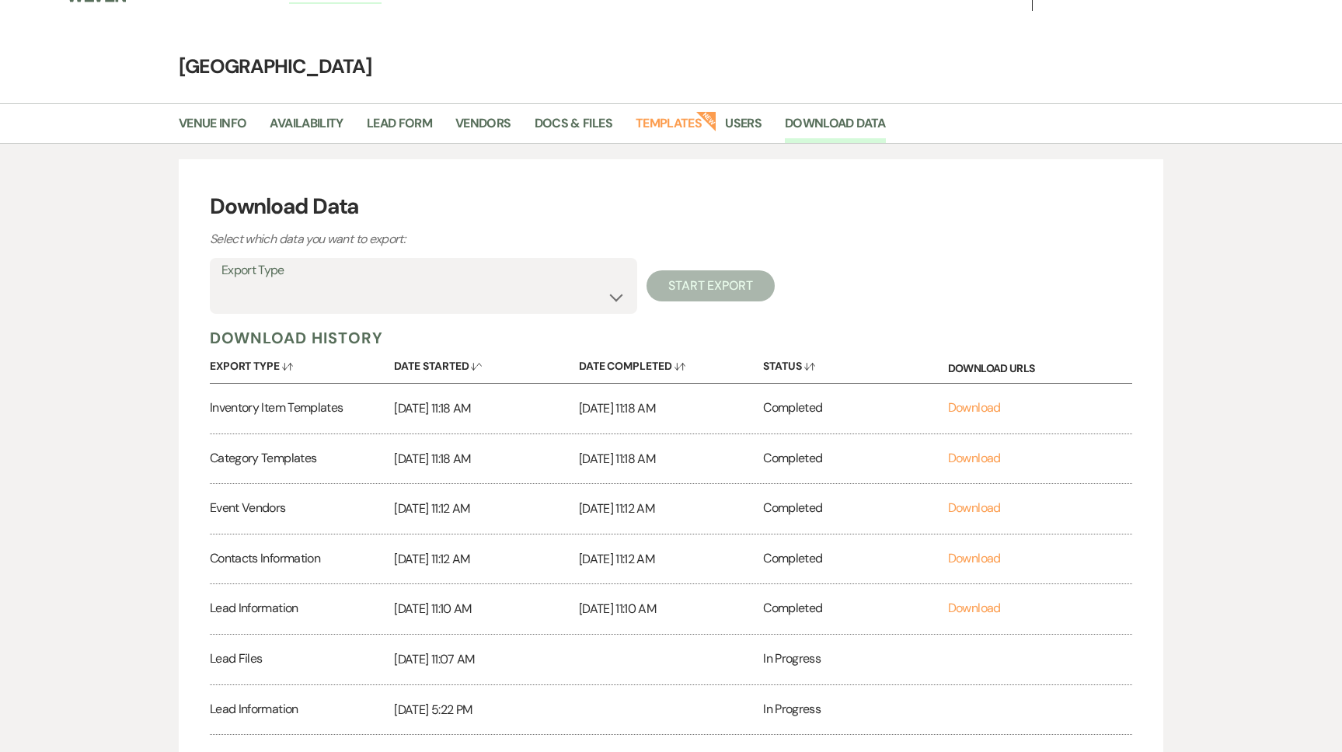
scroll to position [49, 0]
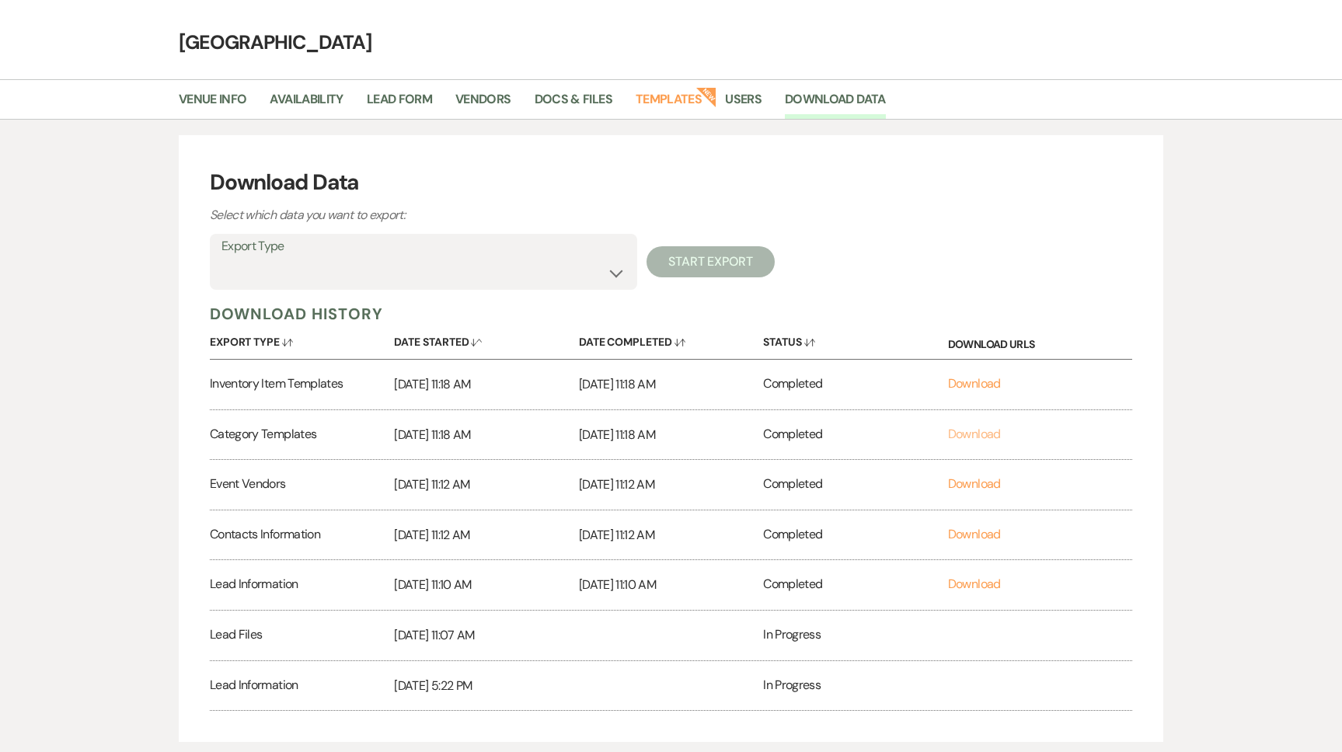
click at [984, 434] on link "Download" at bounding box center [974, 434] width 53 height 16
click at [979, 378] on link "Download" at bounding box center [974, 383] width 53 height 16
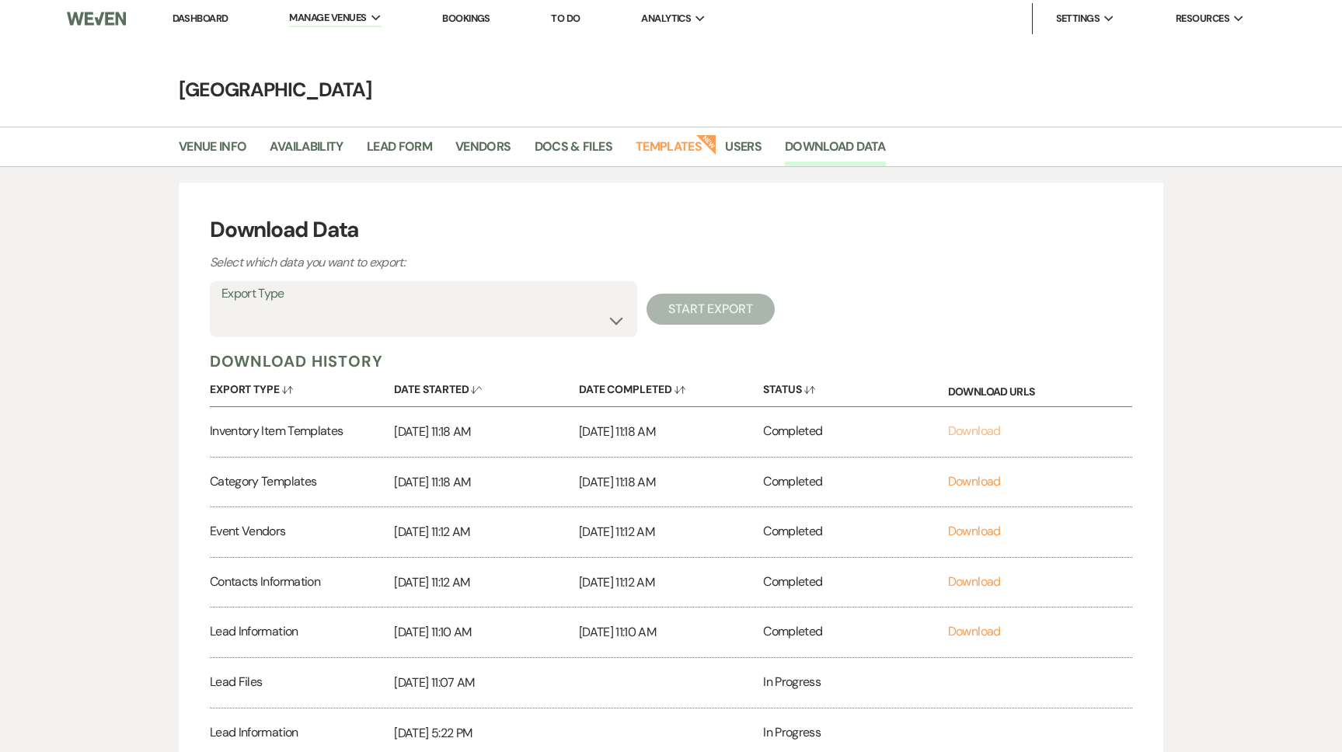
scroll to position [0, 0]
click at [875, 287] on div "Export Type Availability Calendar Information Category Templates Contacts Infor…" at bounding box center [671, 311] width 922 height 56
drag, startPoint x: 1267, startPoint y: 257, endPoint x: 1261, endPoint y: 271, distance: 15.3
click at [1263, 268] on div "Download Data Select which data you want to export: Export Type Availability Ca…" at bounding box center [671, 488] width 1342 height 639
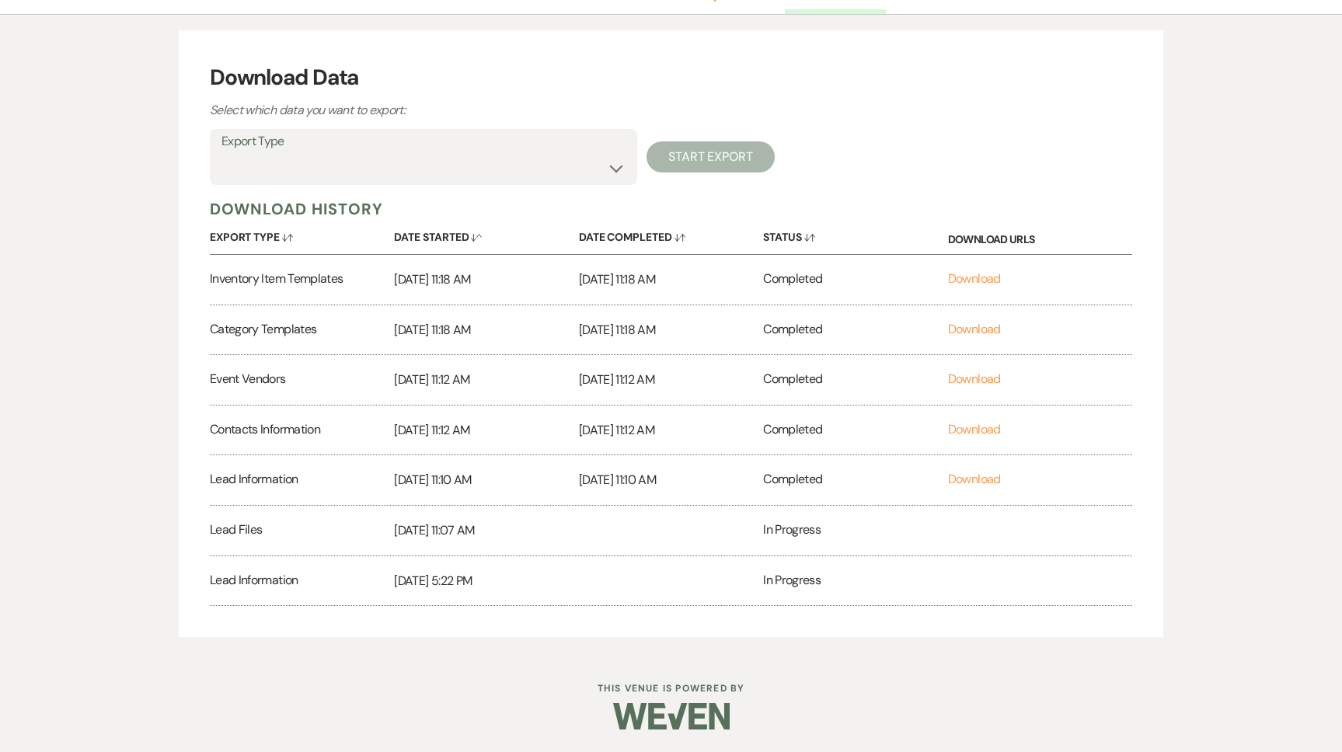
scroll to position [155, 0]
click at [514, 145] on label "Export Type" at bounding box center [423, 141] width 404 height 23
click at [510, 172] on select "Availability Calendar Information Category Templates Contacts Information Event…" at bounding box center [423, 167] width 404 height 30
select select "rentalOverview"
click at [221, 152] on select "Availability Calendar Information Category Templates Contacts Information Event…" at bounding box center [423, 167] width 404 height 30
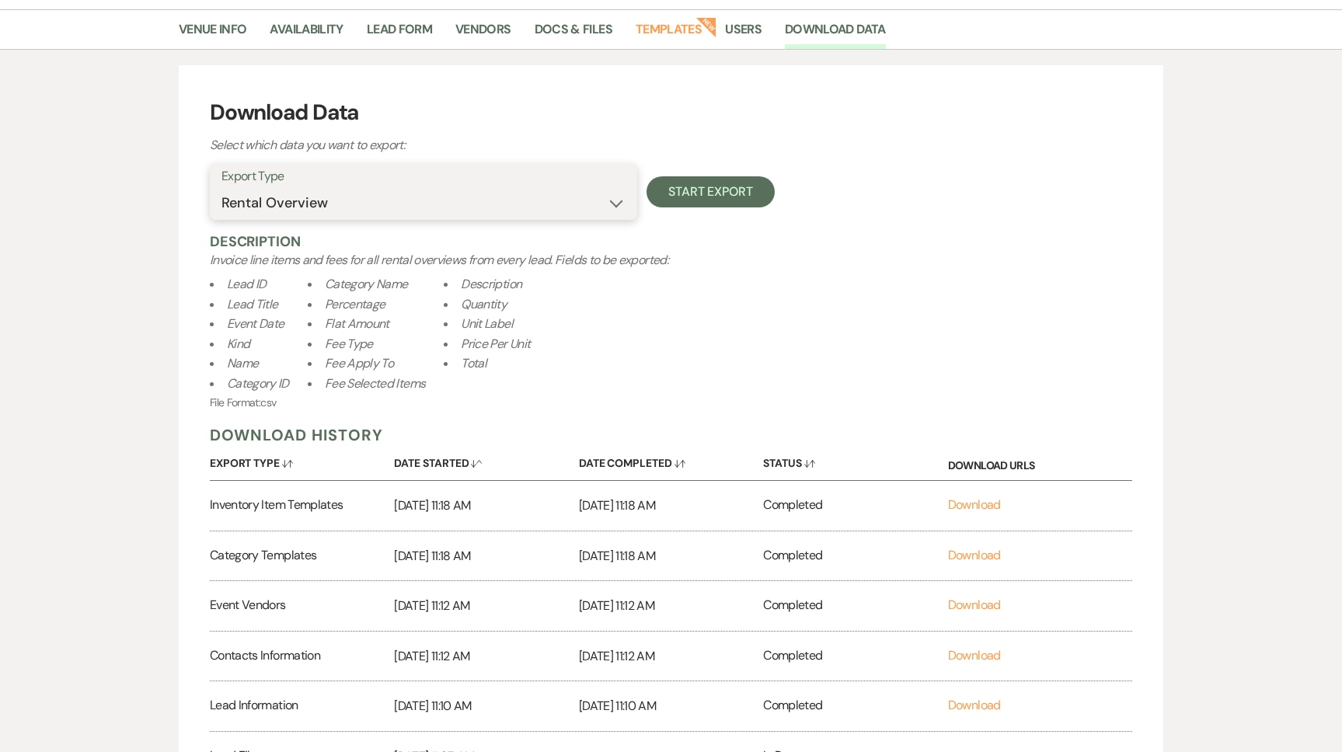
scroll to position [85, 0]
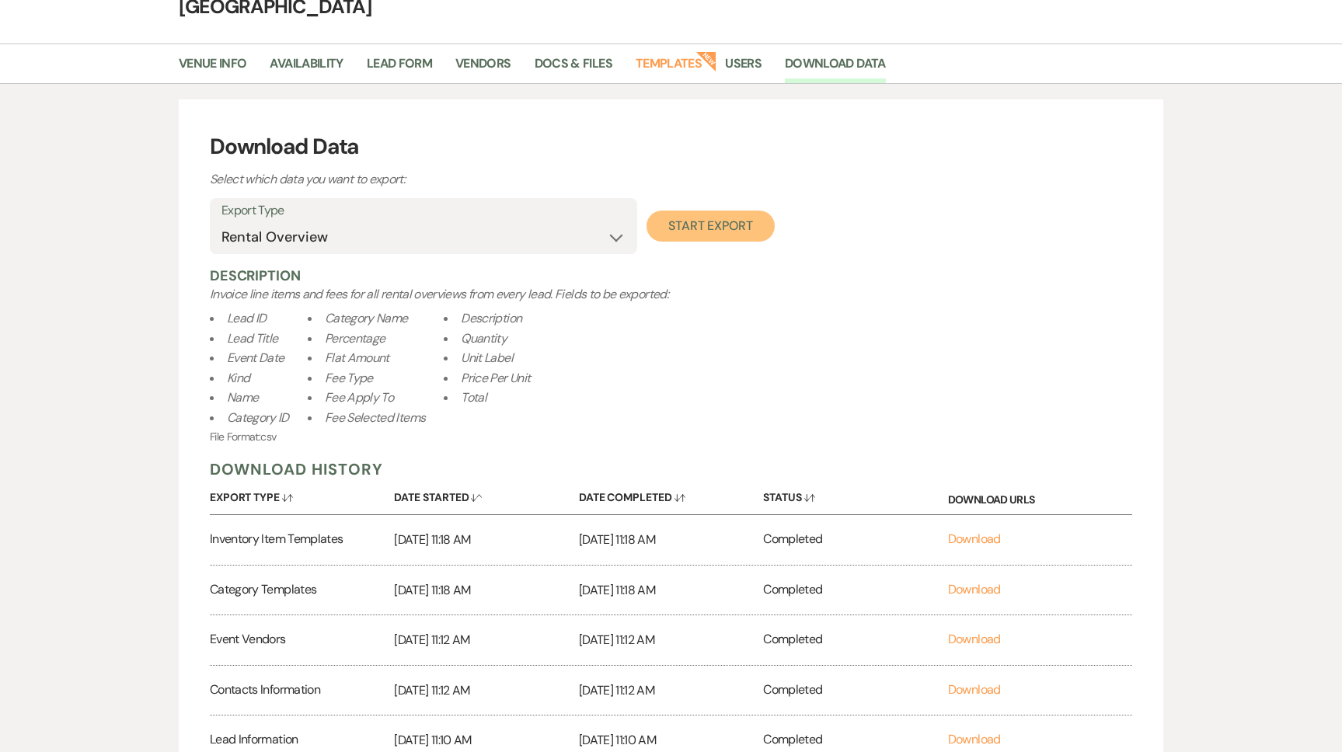
click at [716, 224] on button "Start Export" at bounding box center [710, 226] width 128 height 31
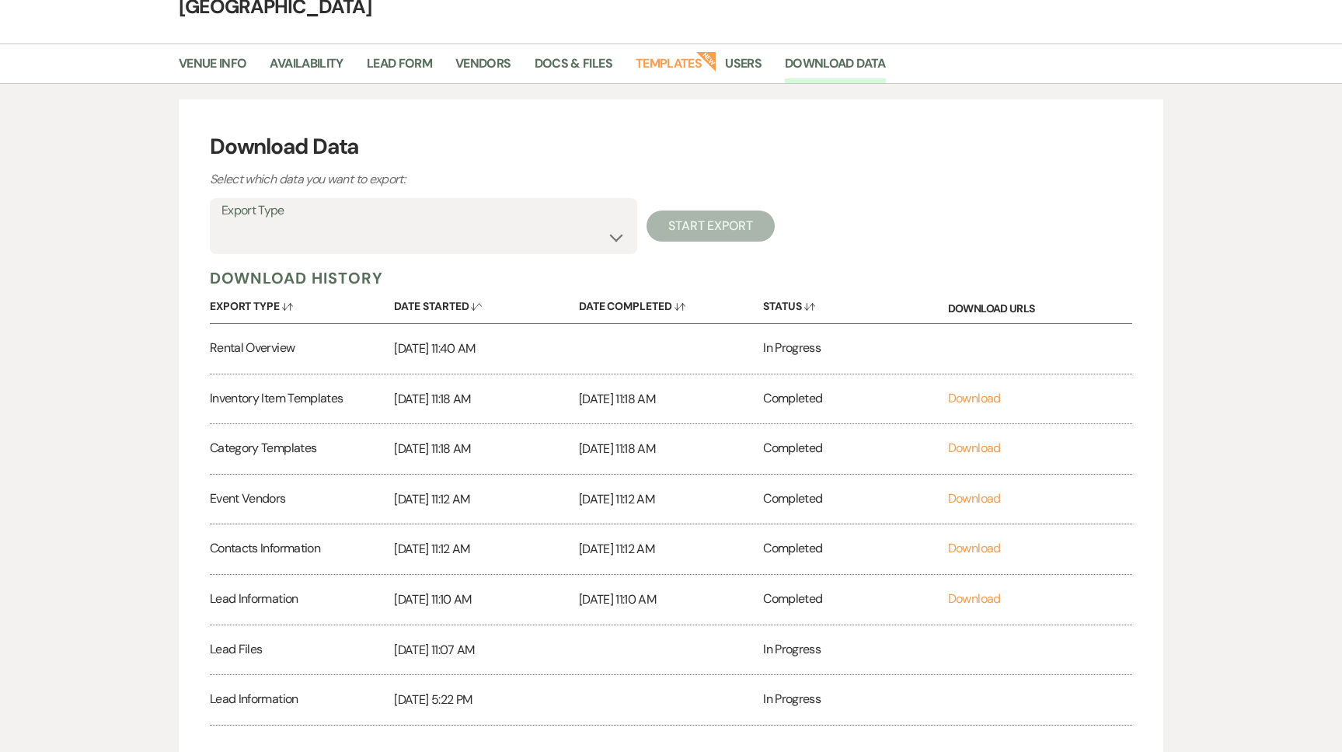
click at [1312, 183] on div "Download Data Select which data you want to export: Export Type Availability Ca…" at bounding box center [671, 428] width 1342 height 688
click at [1159, 40] on main "Treehouse Point Venue Info Availability Lead Form Vendors Docs & Files Template…" at bounding box center [671, 364] width 1342 height 817
click at [1254, 197] on div "Download Data Select which data you want to export: Export Type Availability Ca…" at bounding box center [671, 428] width 1342 height 688
click at [952, 345] on link "Download" at bounding box center [974, 348] width 53 height 16
click at [452, 233] on select "Availability Calendar Information Category Templates Contacts Information Event…" at bounding box center [423, 237] width 404 height 30
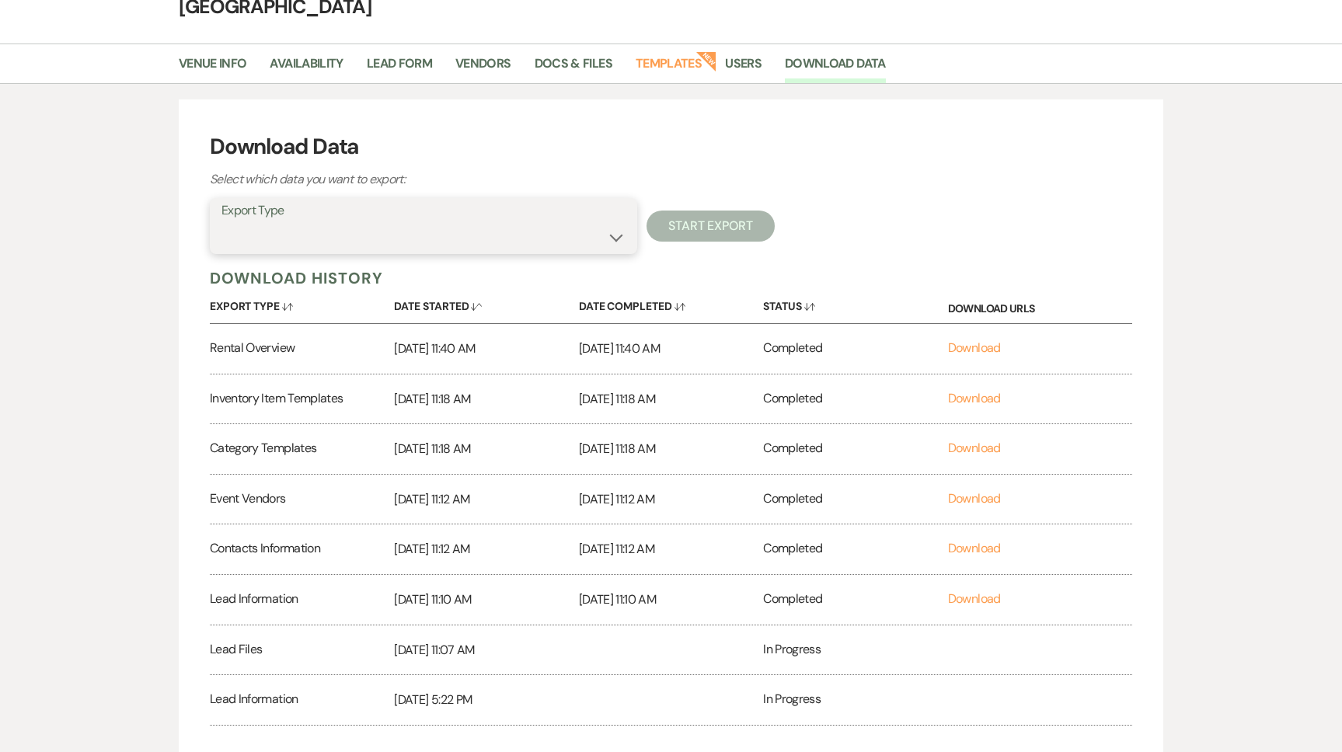
select select "leadNotes"
click at [221, 222] on select "Availability Calendar Information Category Templates Contacts Information Event…" at bounding box center [423, 237] width 404 height 30
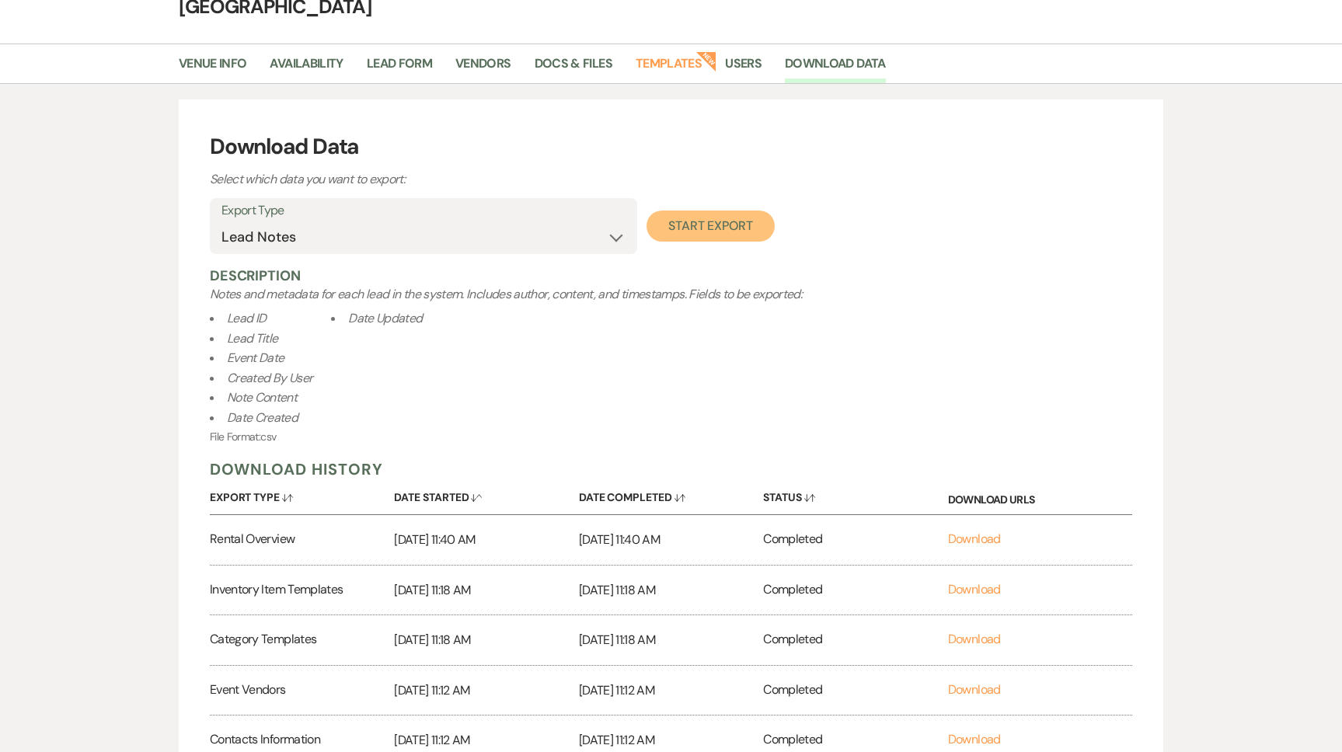
click at [695, 218] on button "Start Export" at bounding box center [710, 226] width 128 height 31
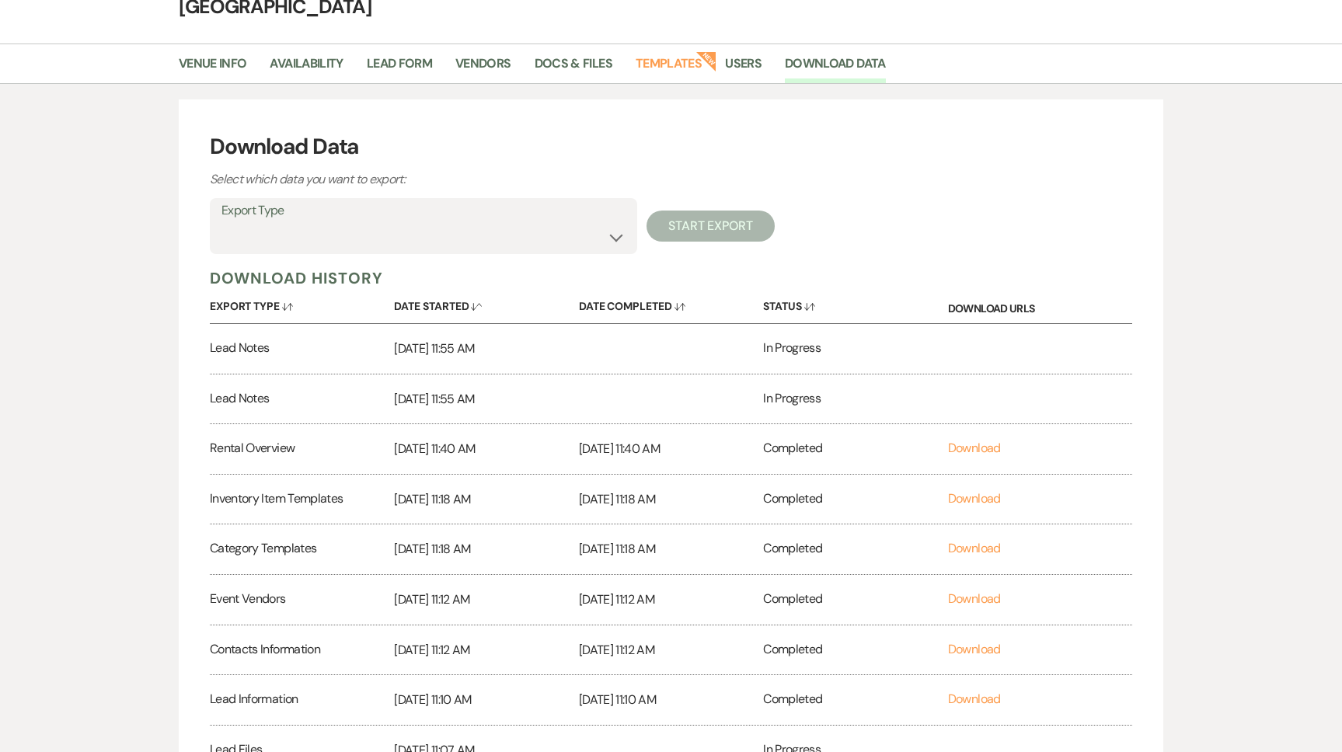
click at [141, 133] on div "Download Data Select which data you want to export: Export Type Availability Ca…" at bounding box center [671, 478] width 1119 height 758
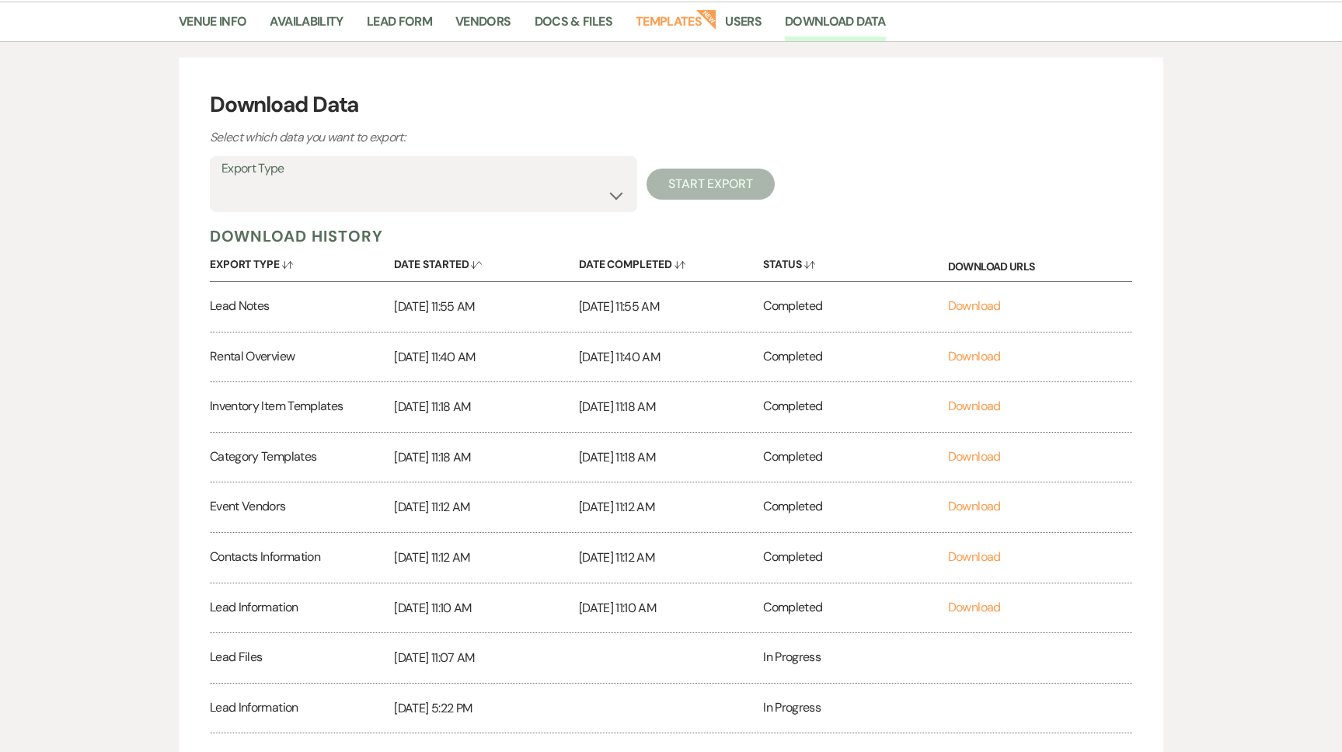
scroll to position [153, 0]
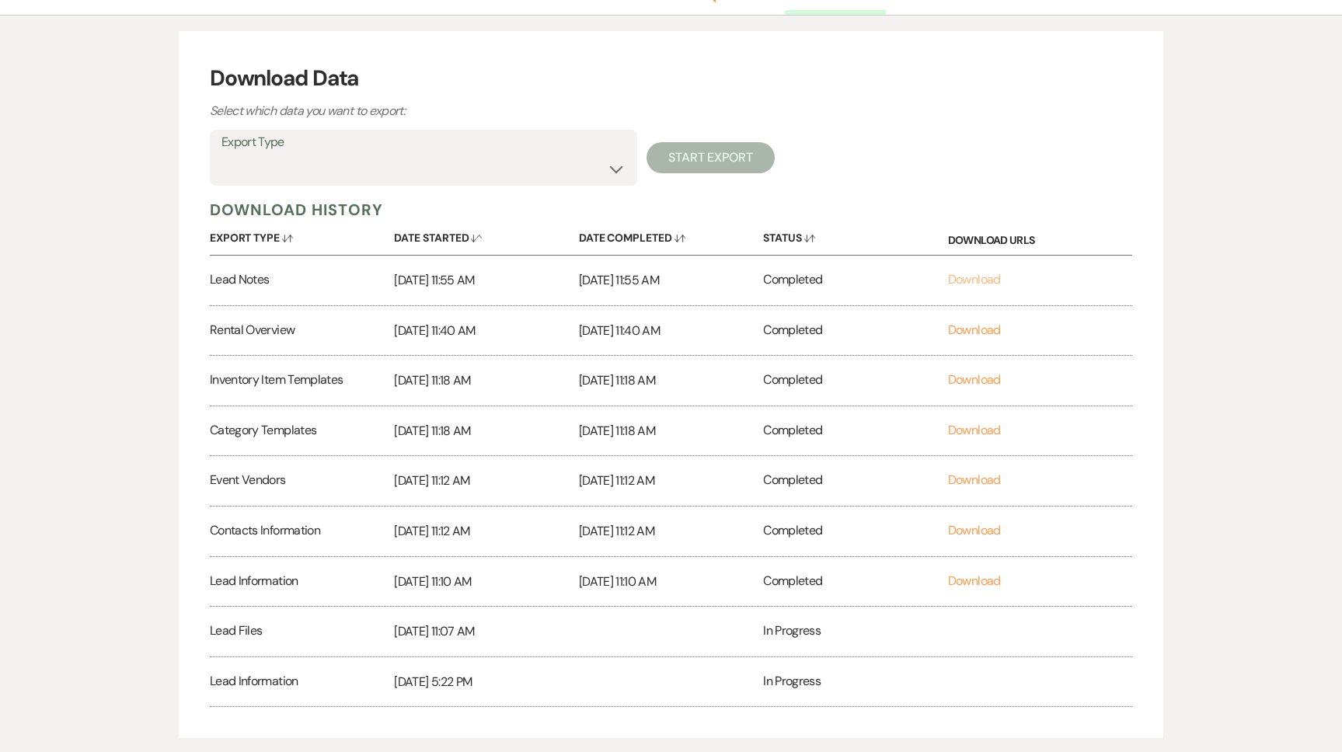
click at [982, 285] on link "Download" at bounding box center [974, 279] width 53 height 16
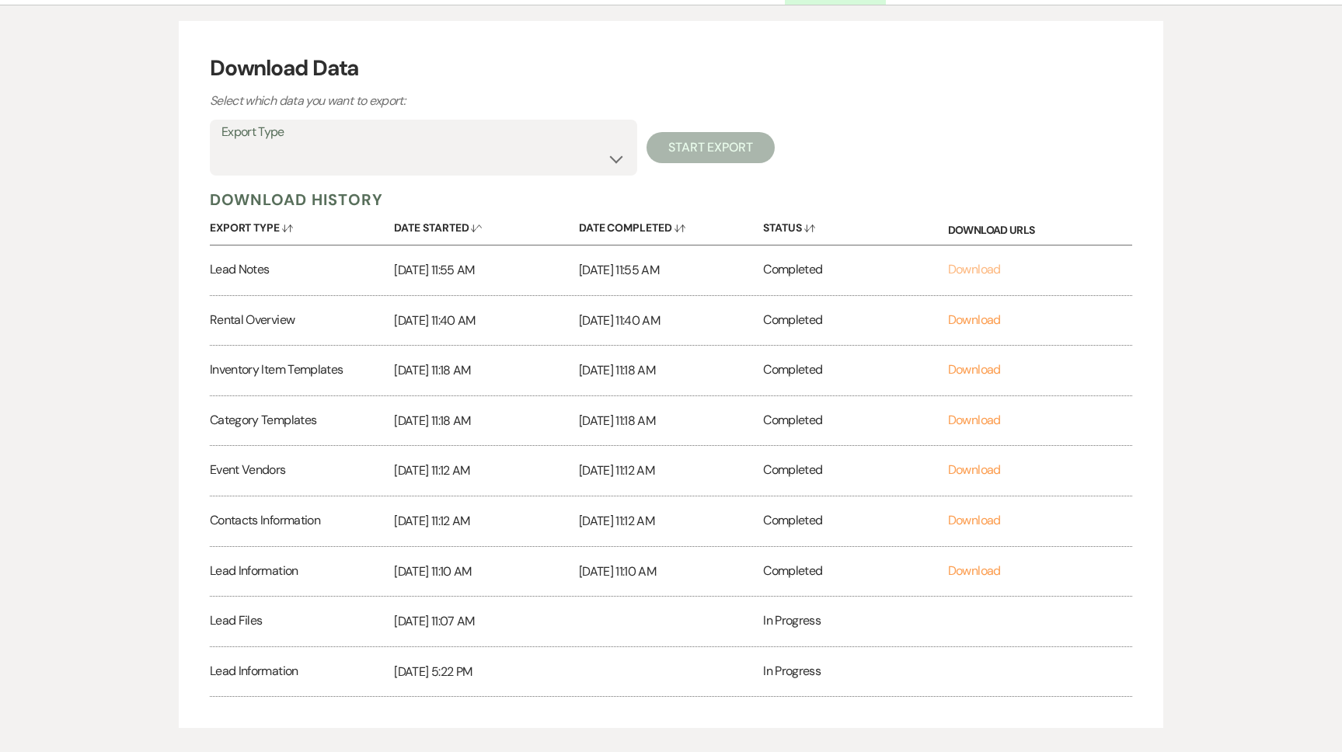
scroll to position [173, 0]
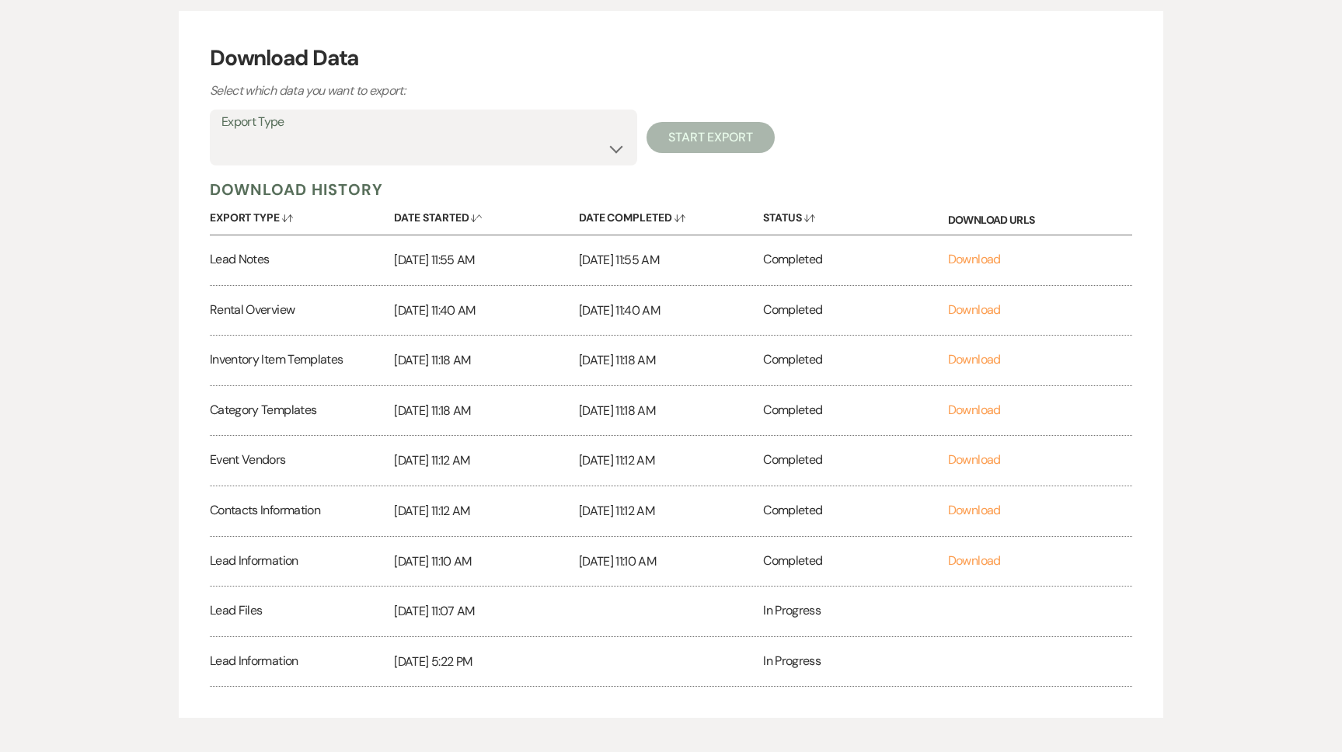
click at [302, 120] on label "Export Type" at bounding box center [423, 122] width 404 height 23
click at [383, 130] on label "Export Type" at bounding box center [423, 122] width 404 height 23
click at [624, 148] on select "Availability Calendar Information Category Templates Contacts Information Event…" at bounding box center [423, 149] width 404 height 30
click at [221, 134] on select "Availability Calendar Information Category Templates Contacts Information Event…" at bounding box center [423, 149] width 404 height 30
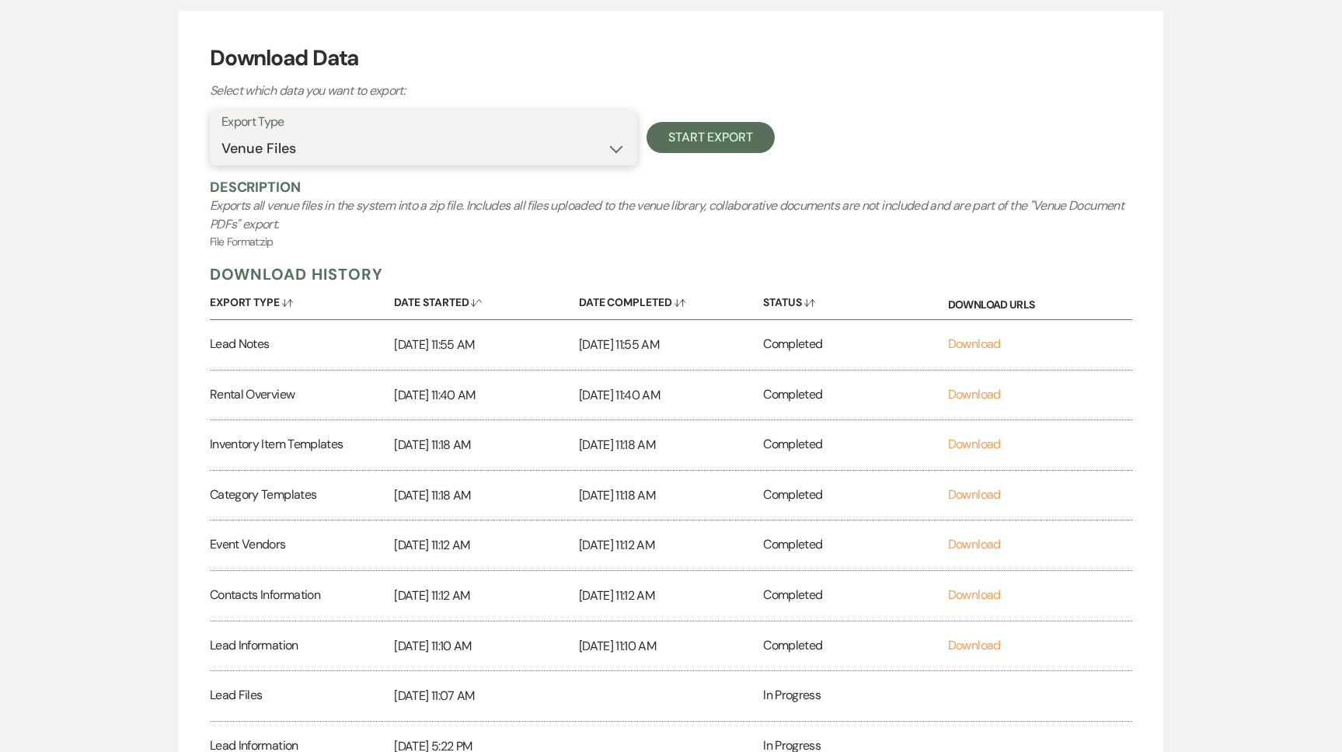
click at [354, 142] on select "Availability Calendar Information Category Templates Contacts Information Event…" at bounding box center [423, 149] width 404 height 30
click at [221, 134] on select "Availability Calendar Information Category Templates Contacts Information Event…" at bounding box center [423, 149] width 404 height 30
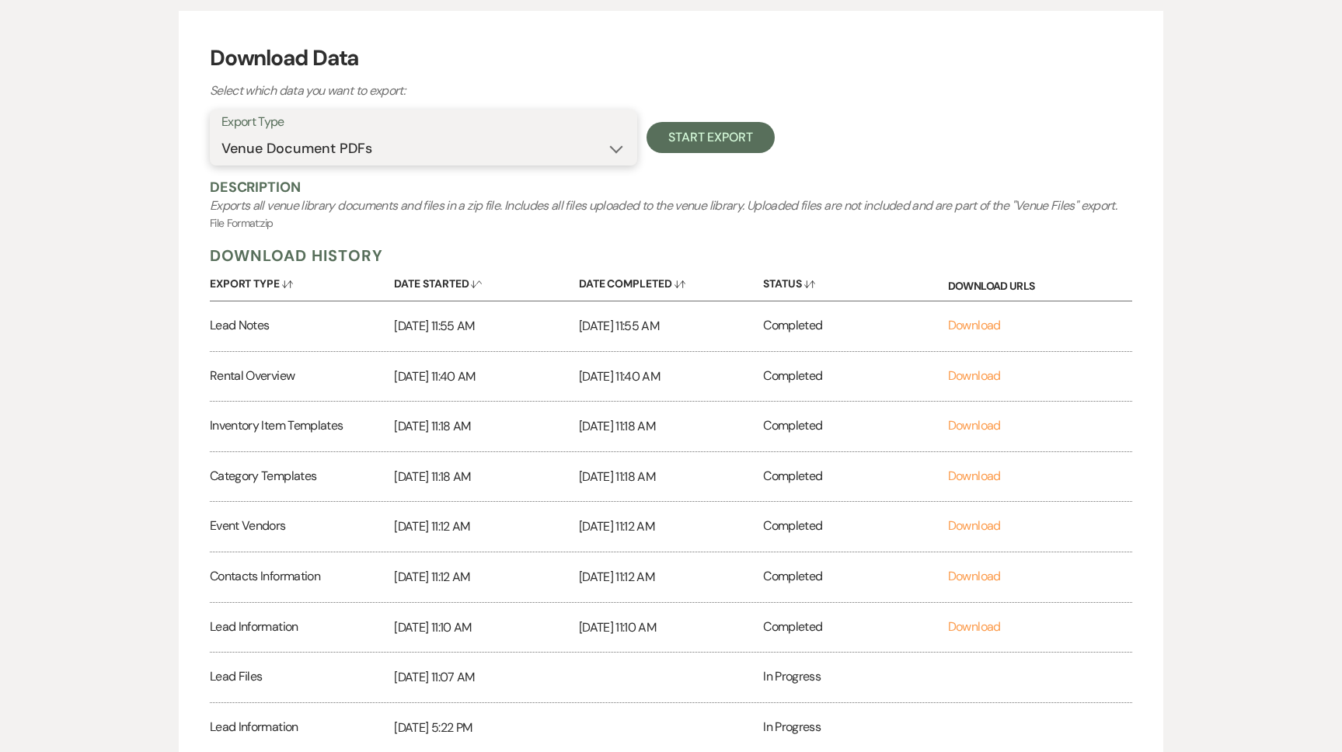
click at [364, 134] on select "Availability Calendar Information Category Templates Contacts Information Event…" at bounding box center [423, 149] width 404 height 30
select select "venueFilesZip"
click at [221, 134] on select "Availability Calendar Information Category Templates Contacts Information Event…" at bounding box center [423, 149] width 404 height 30
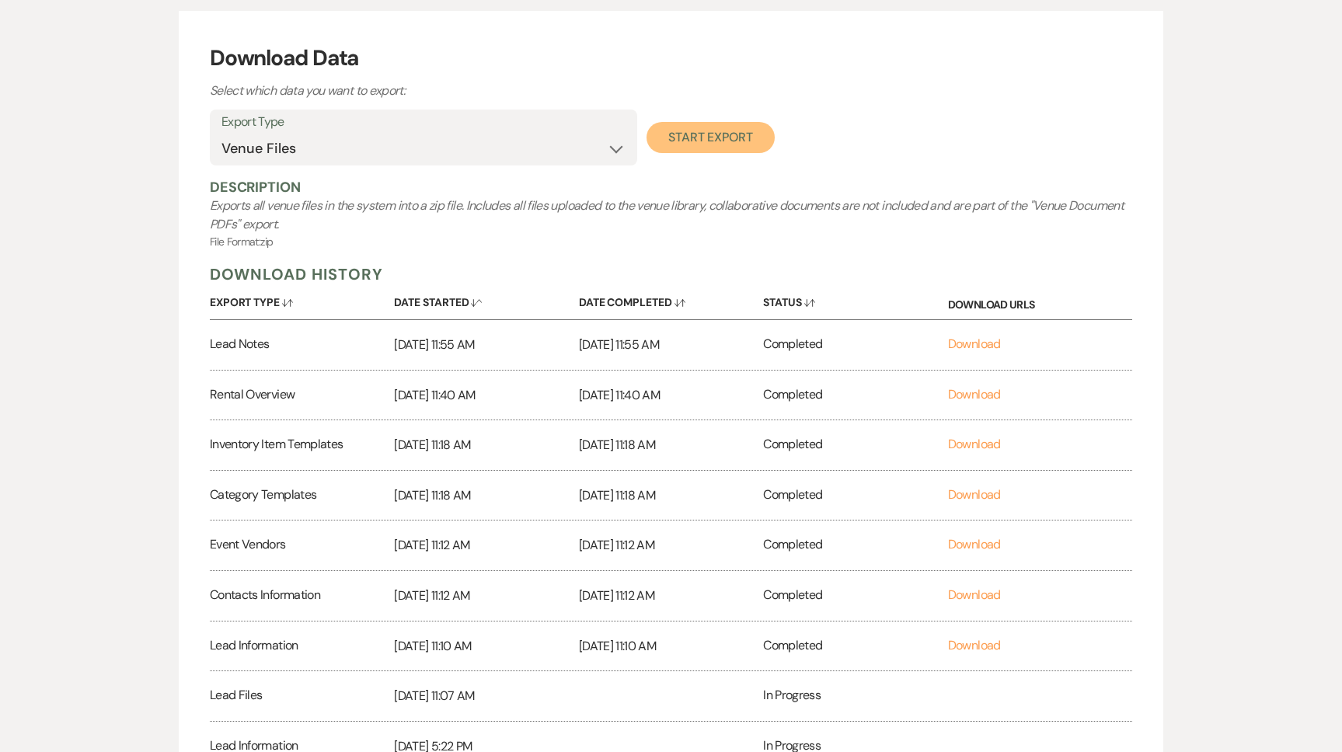
click at [702, 136] on button "Start Export" at bounding box center [710, 137] width 128 height 31
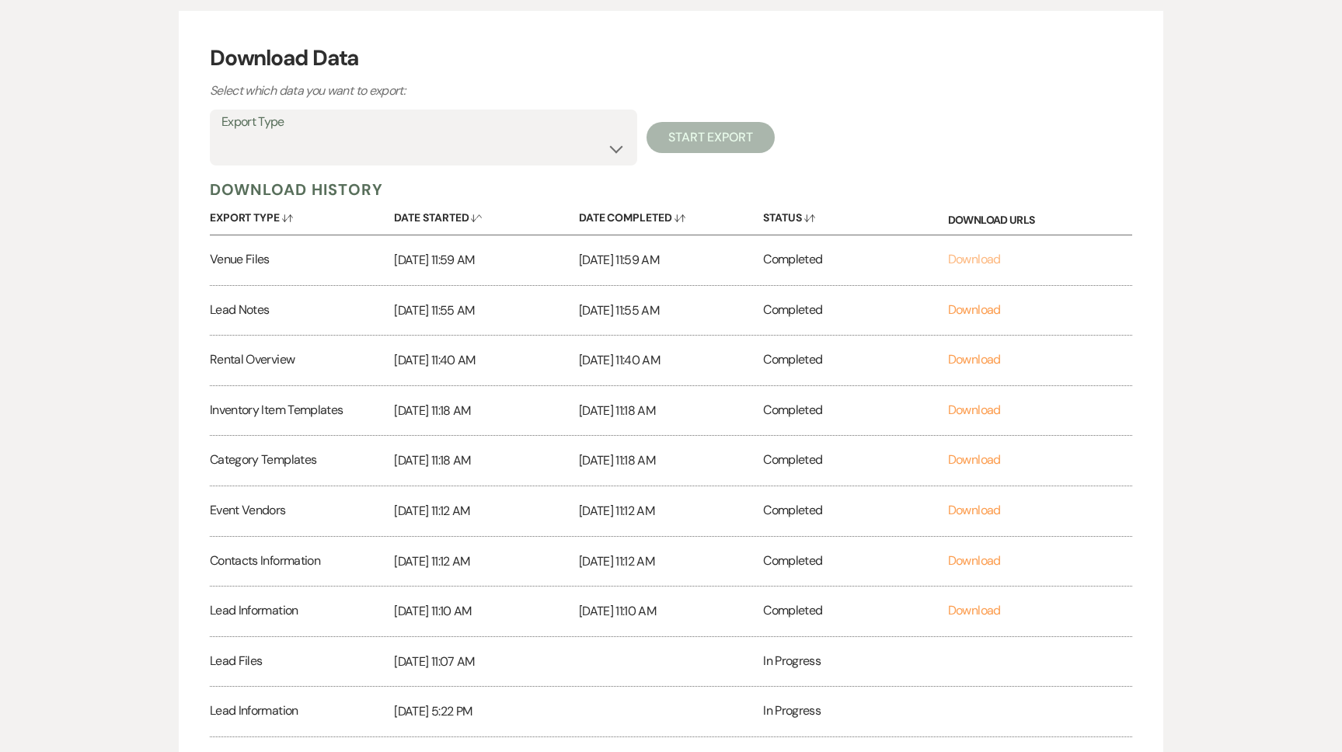
click at [966, 255] on link "Download" at bounding box center [974, 259] width 53 height 16
click at [271, 140] on select "Availability Calendar Information Category Templates Contacts Information Event…" at bounding box center [423, 149] width 404 height 30
select select "availabilityInfo"
click at [221, 134] on select "Availability Calendar Information Category Templates Contacts Information Event…" at bounding box center [423, 149] width 404 height 30
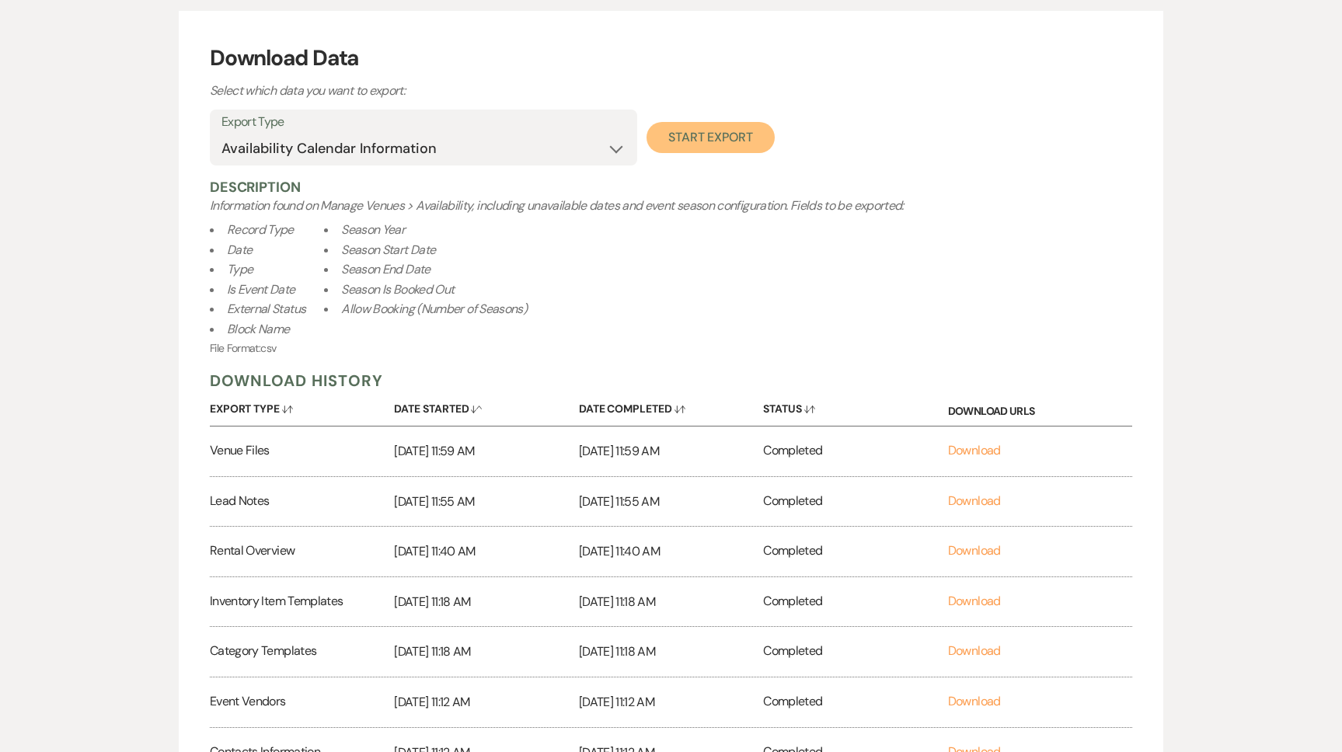
click at [711, 129] on button "Start Export" at bounding box center [710, 137] width 128 height 31
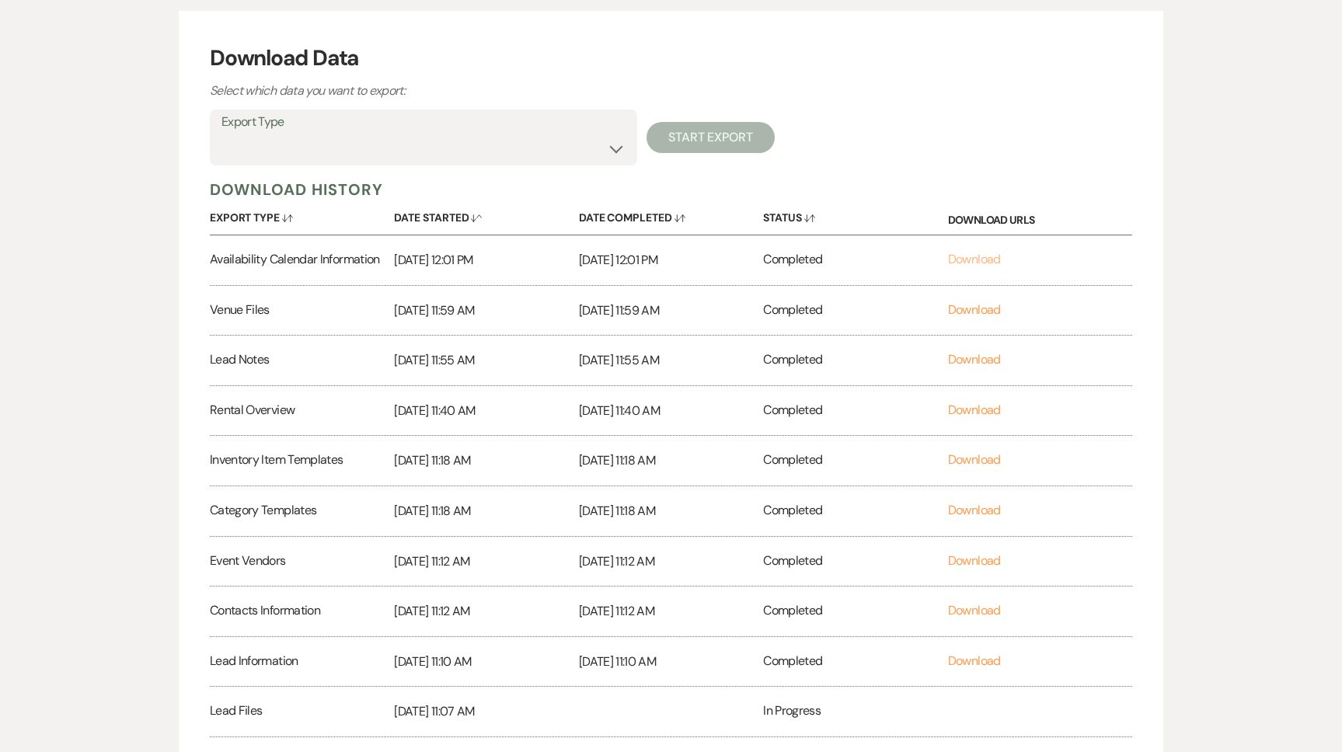
click at [992, 260] on link "Download" at bounding box center [974, 259] width 53 height 16
click at [348, 127] on label "Export Type" at bounding box center [423, 122] width 404 height 23
click at [433, 132] on label "Export Type" at bounding box center [423, 122] width 404 height 23
click at [611, 146] on select "Availability Calendar Information Category Templates Contacts Information Event…" at bounding box center [423, 149] width 404 height 30
select select "leadDocsAndFilesMetadata"
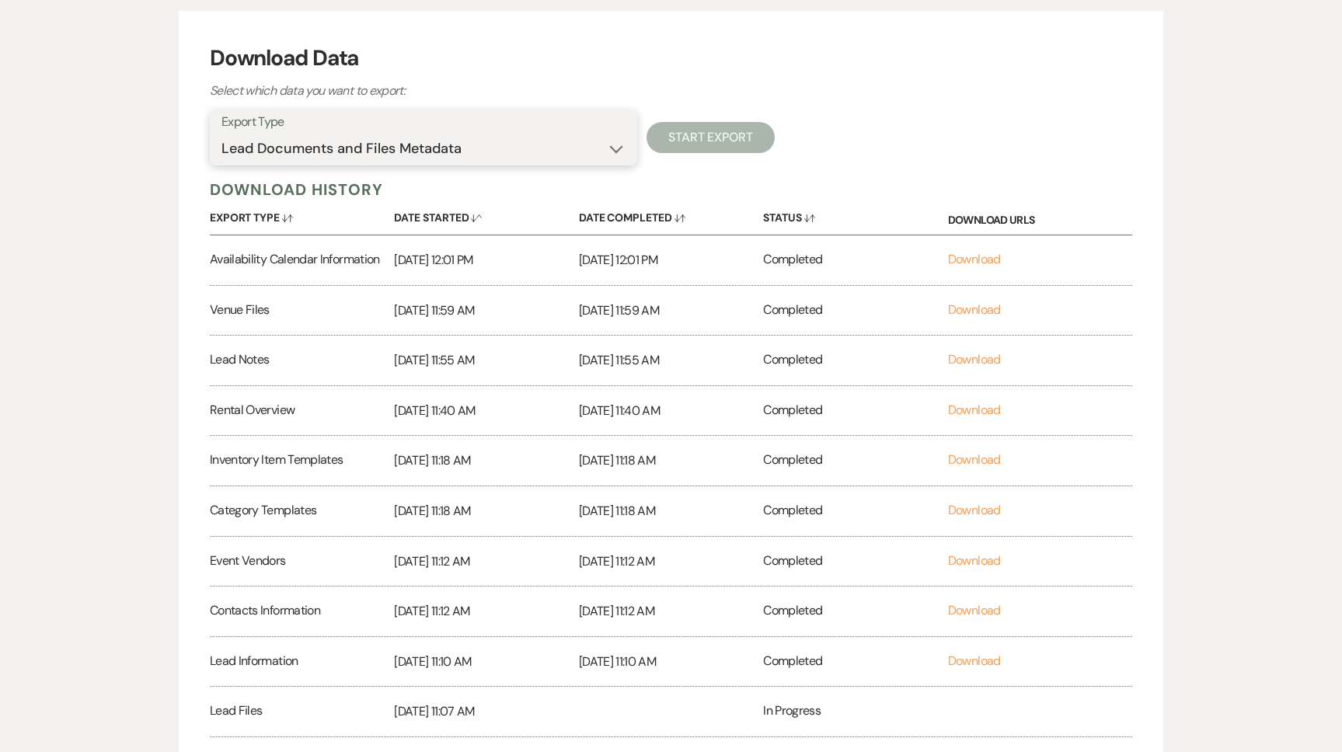
click at [221, 134] on select "Availability Calendar Information Category Templates Contacts Information Event…" at bounding box center [423, 149] width 404 height 30
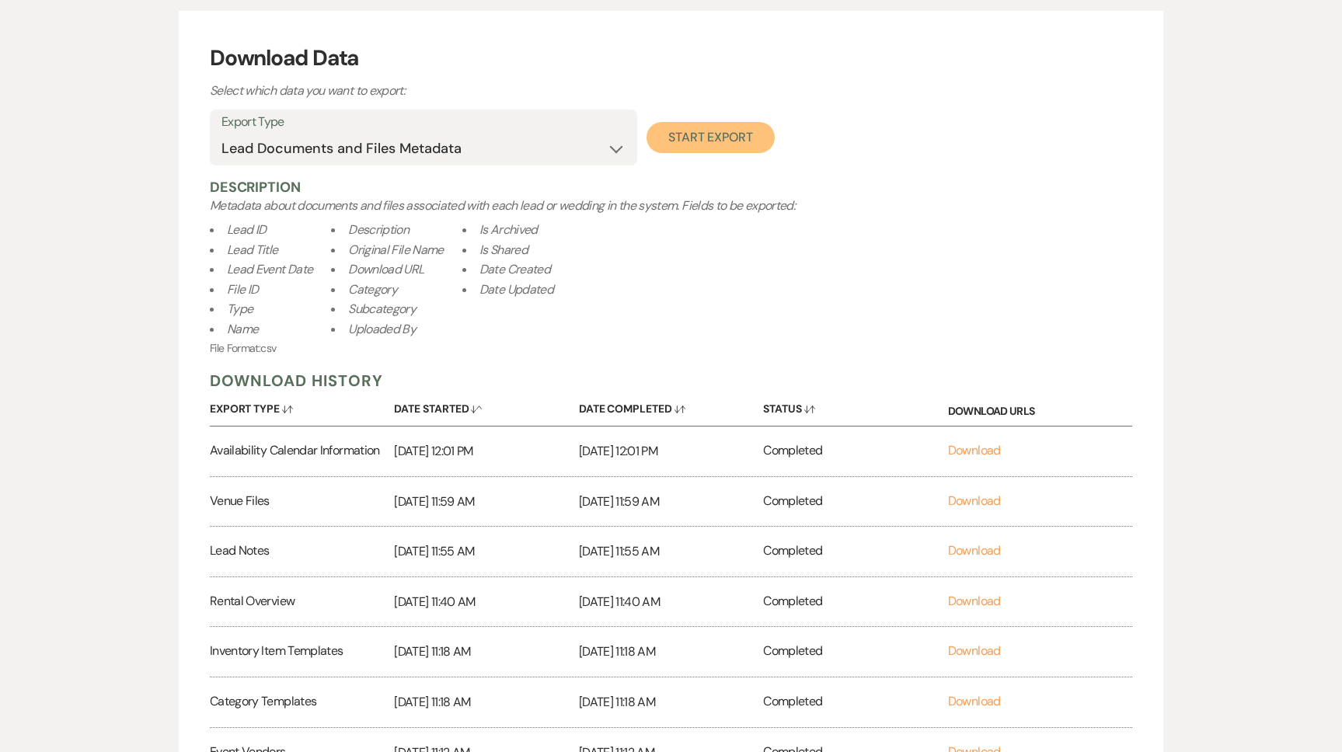
click at [692, 136] on button "Start Export" at bounding box center [710, 137] width 128 height 31
select select
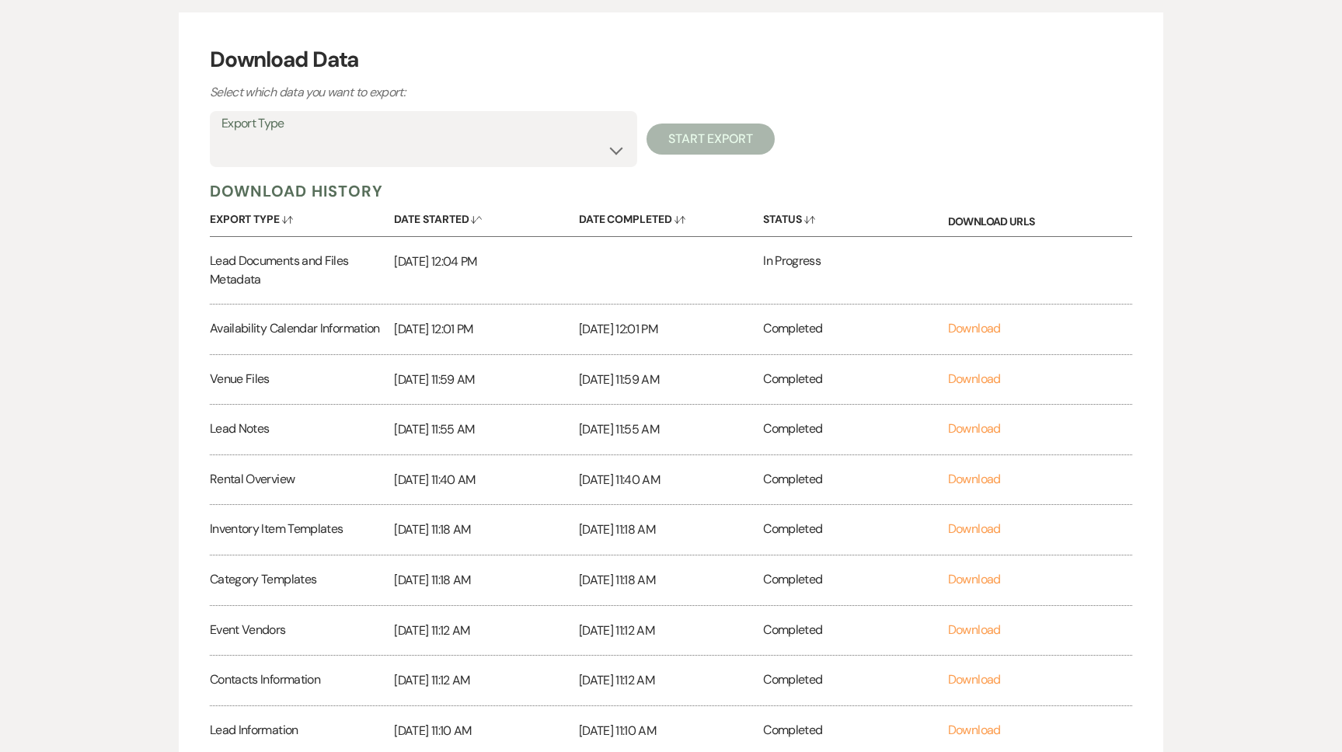
scroll to position [170, 0]
click at [851, 99] on div "Download Data Select which data you want to export:" at bounding box center [671, 74] width 922 height 59
click at [1073, 56] on h3 "Download Data" at bounding box center [671, 61] width 922 height 33
click at [907, 42] on div "Download Data Select which data you want to export: Export Type Availability Ca…" at bounding box center [671, 452] width 984 height 876
